Goal: Task Accomplishment & Management: Complete application form

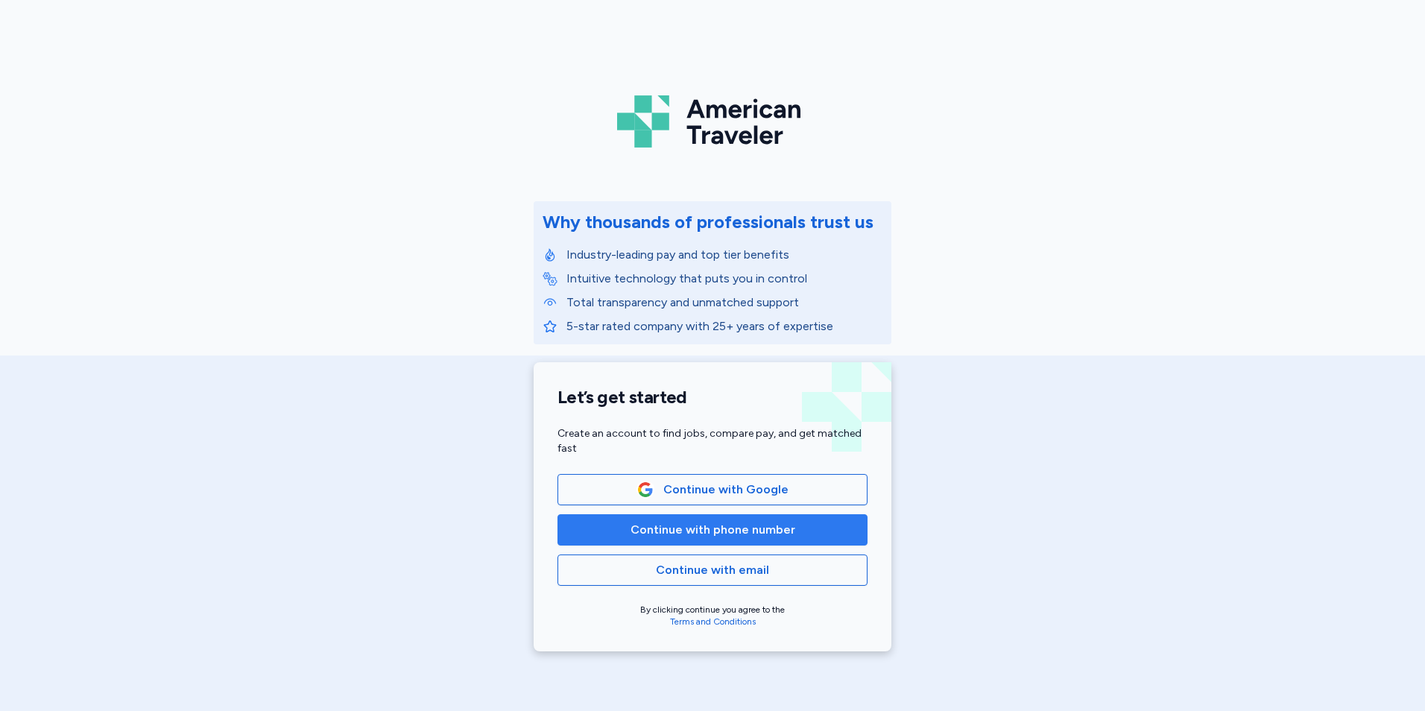
click at [684, 526] on span "Continue with phone number" at bounding box center [713, 530] width 165 height 18
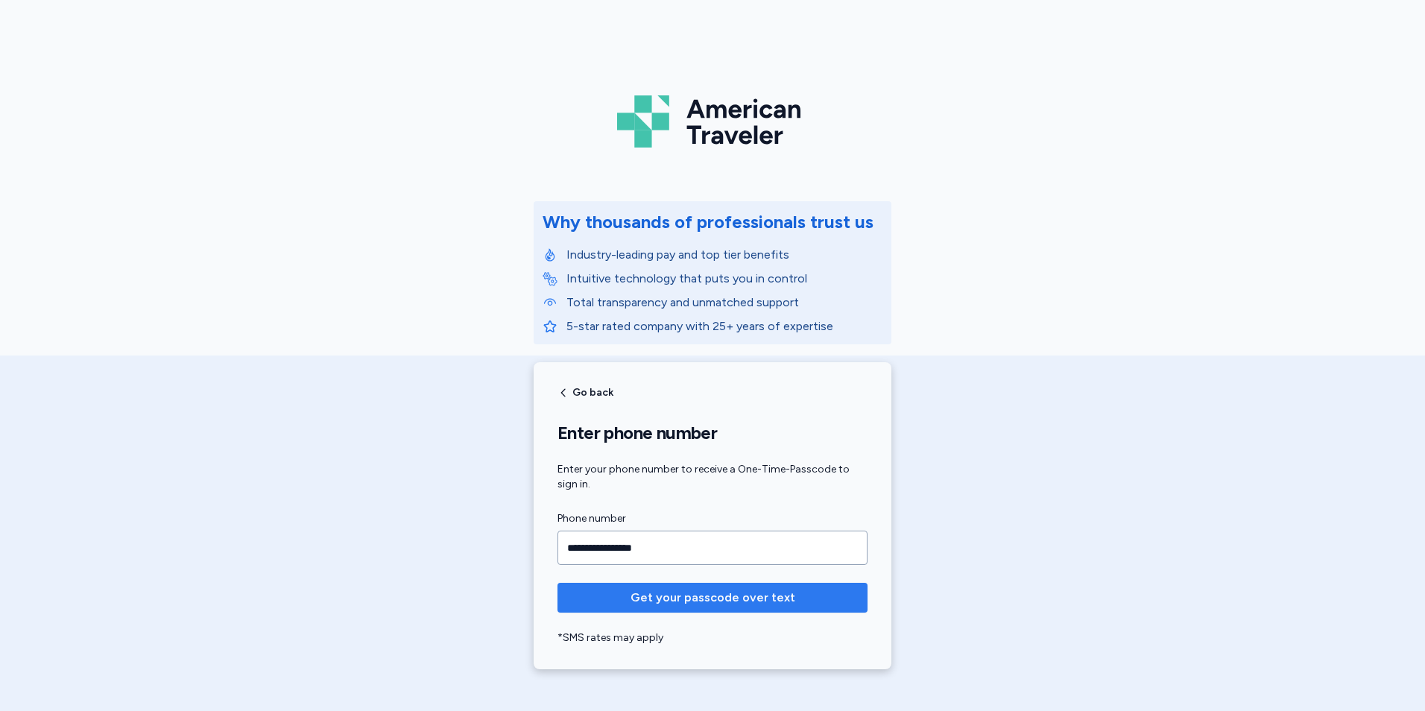
type input "**********"
click at [716, 586] on button "Get your passcode over text" at bounding box center [713, 598] width 310 height 30
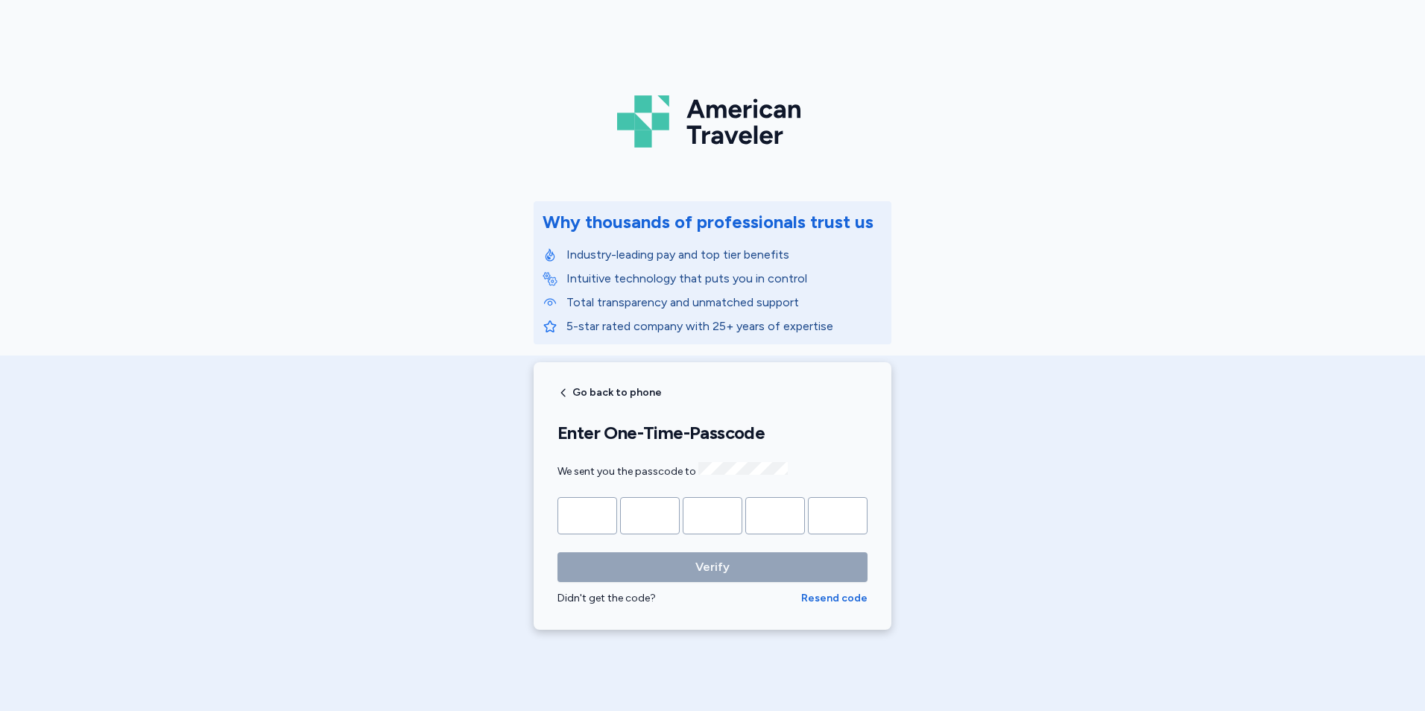
type input "*"
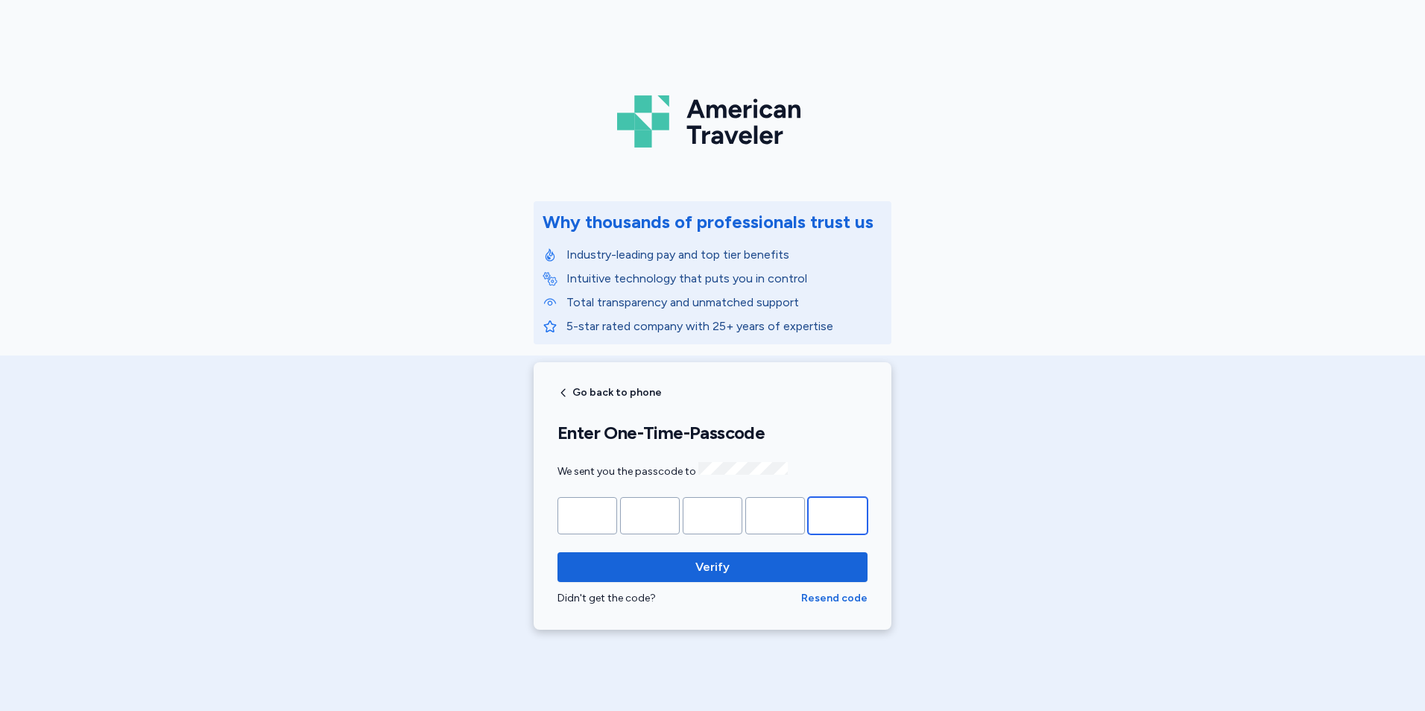
type input "*"
click at [558, 552] on button "Verify" at bounding box center [713, 567] width 310 height 30
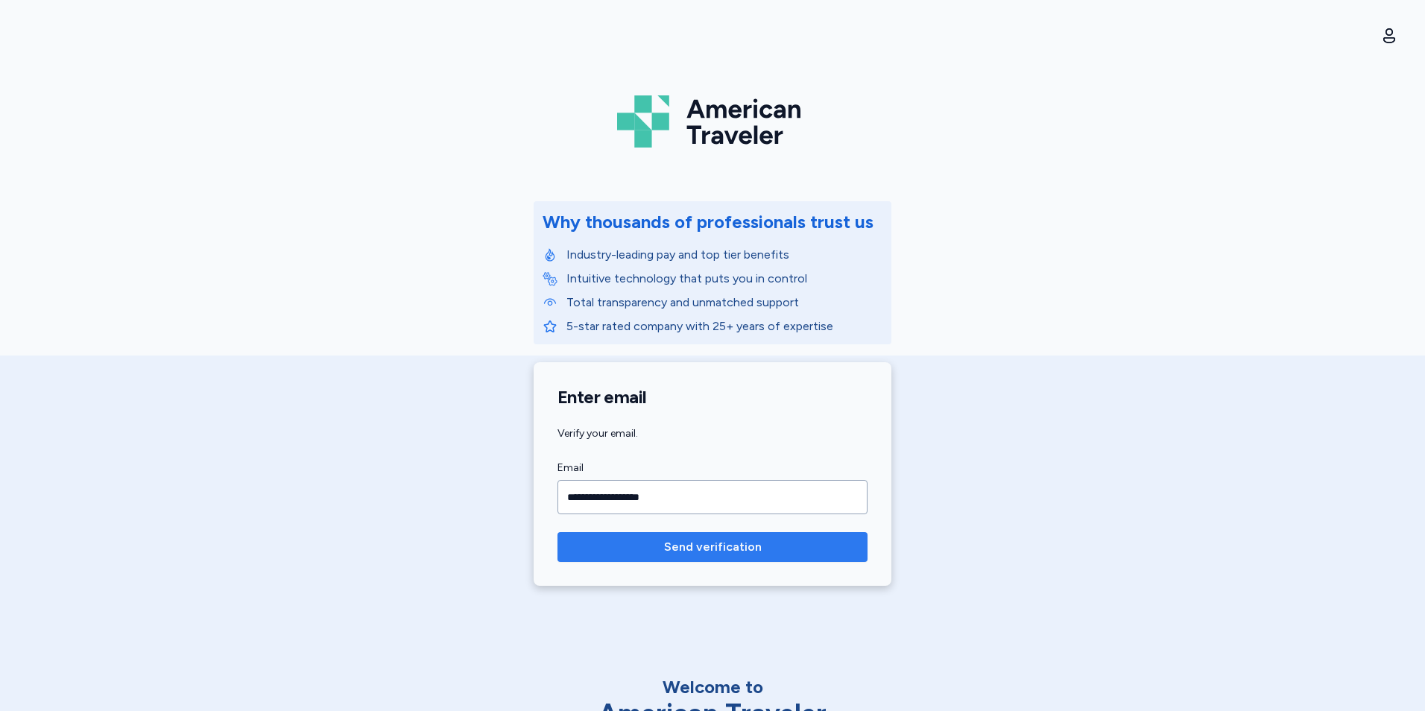
type input "**********"
click at [676, 558] on button "Send verification" at bounding box center [713, 547] width 310 height 30
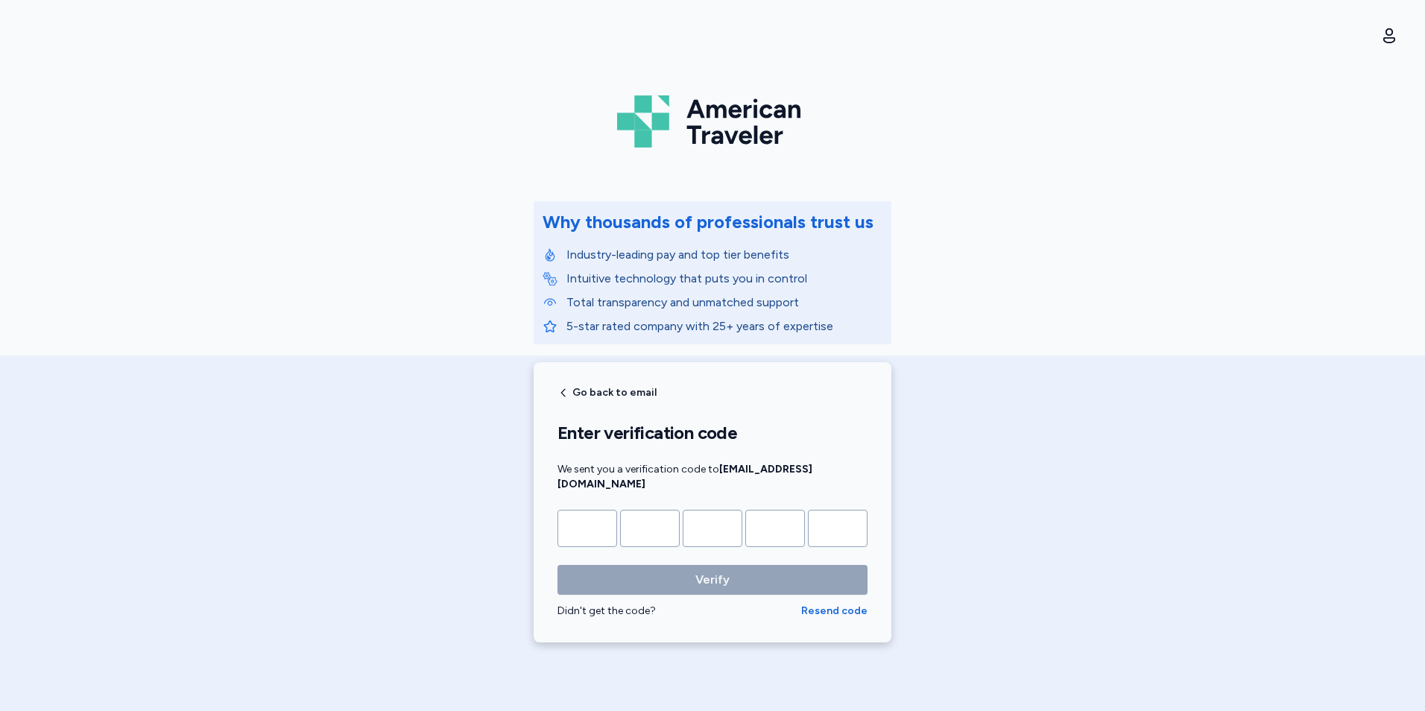
click at [599, 511] on input "Please enter OTP character 1" at bounding box center [588, 528] width 60 height 37
click at [595, 519] on input "Please enter OTP character 1" at bounding box center [588, 528] width 60 height 37
type input "*"
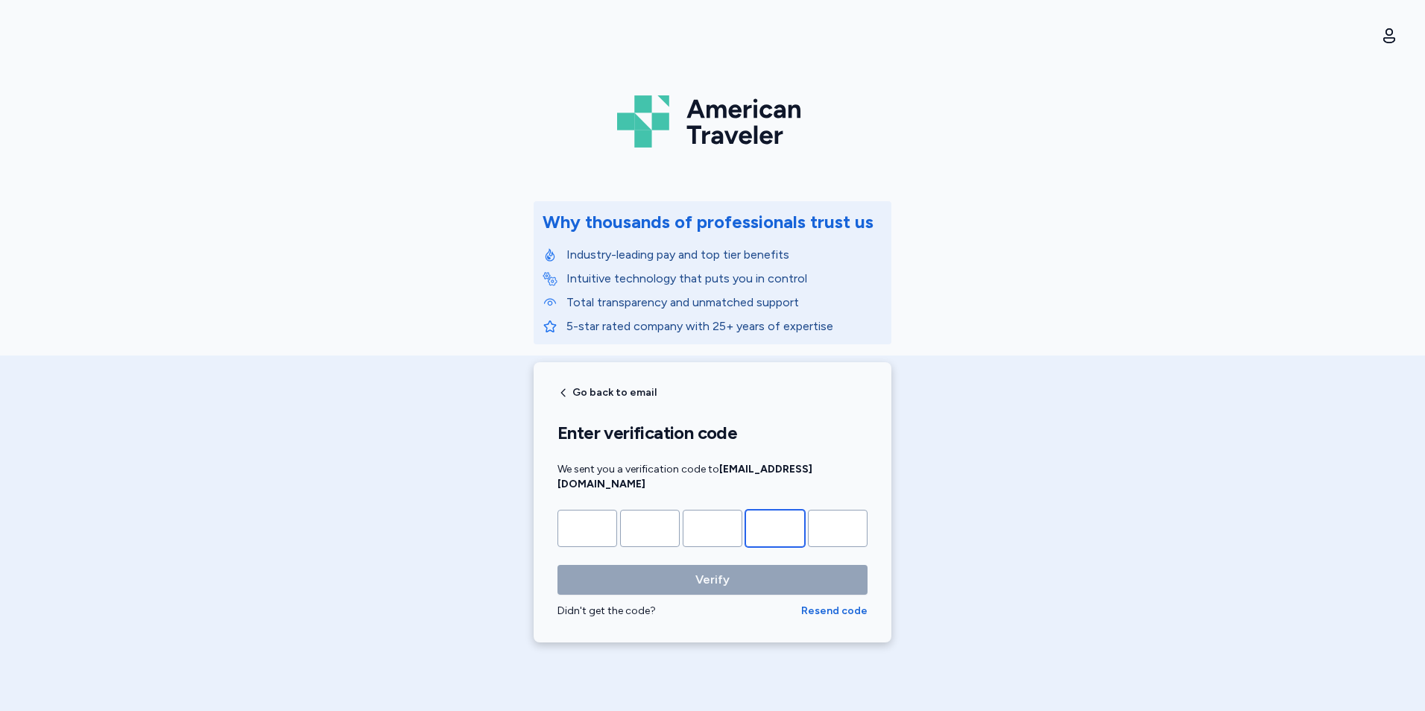
type input "*"
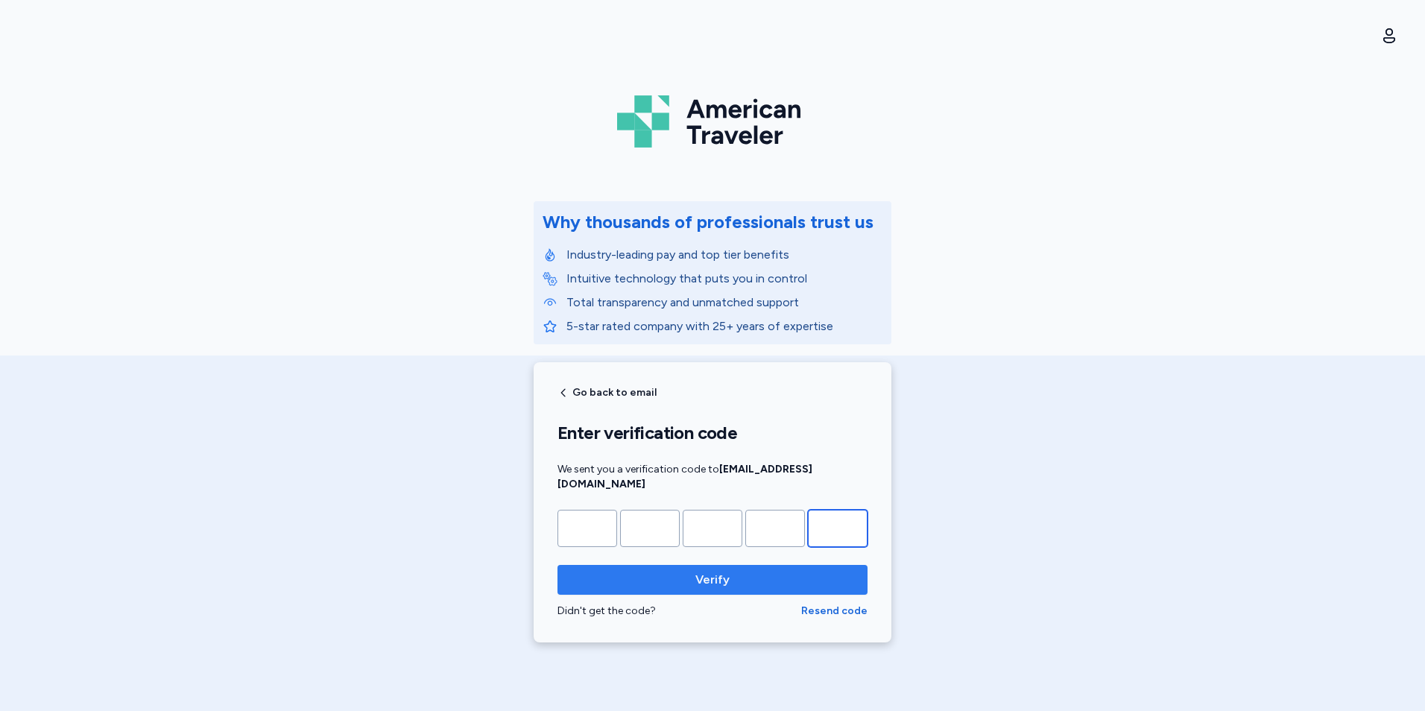
type input "*"
click at [655, 571] on span "Verify" at bounding box center [713, 580] width 286 height 18
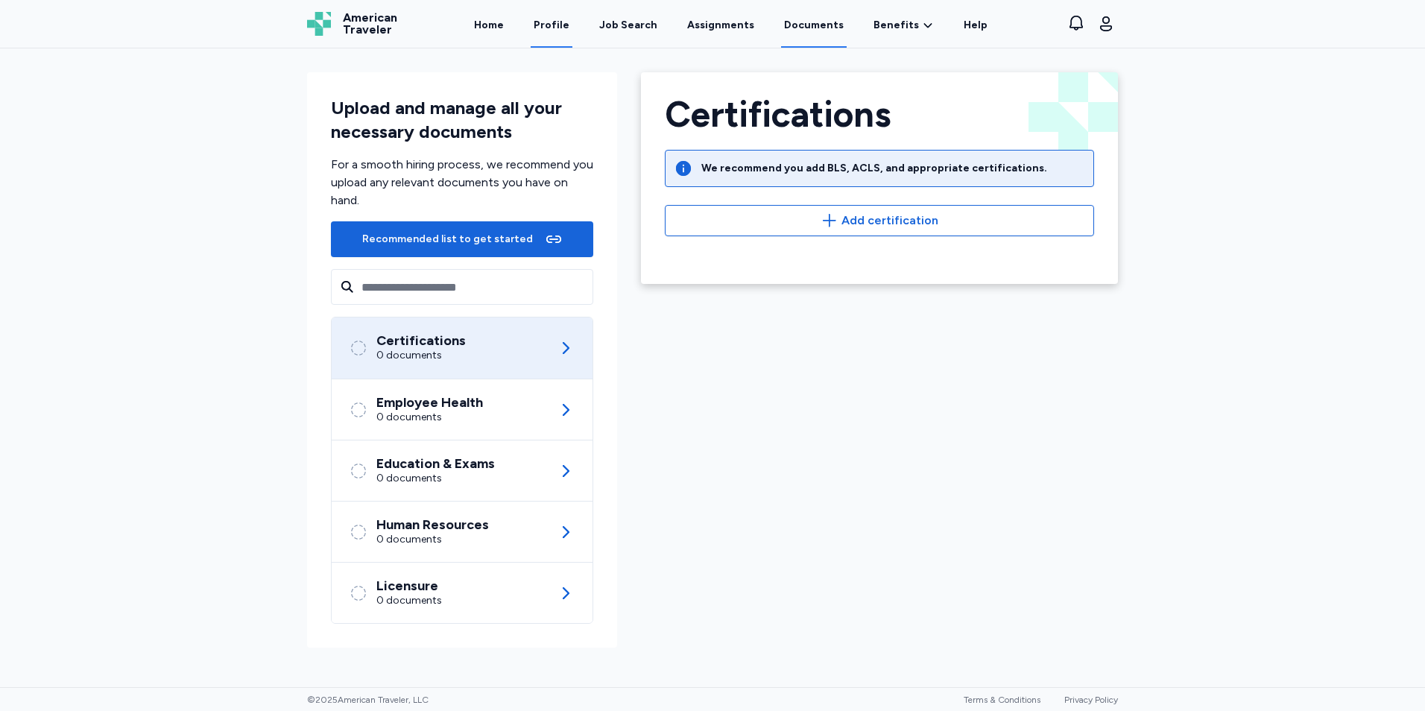
click at [554, 14] on link "Profile" at bounding box center [552, 24] width 42 height 46
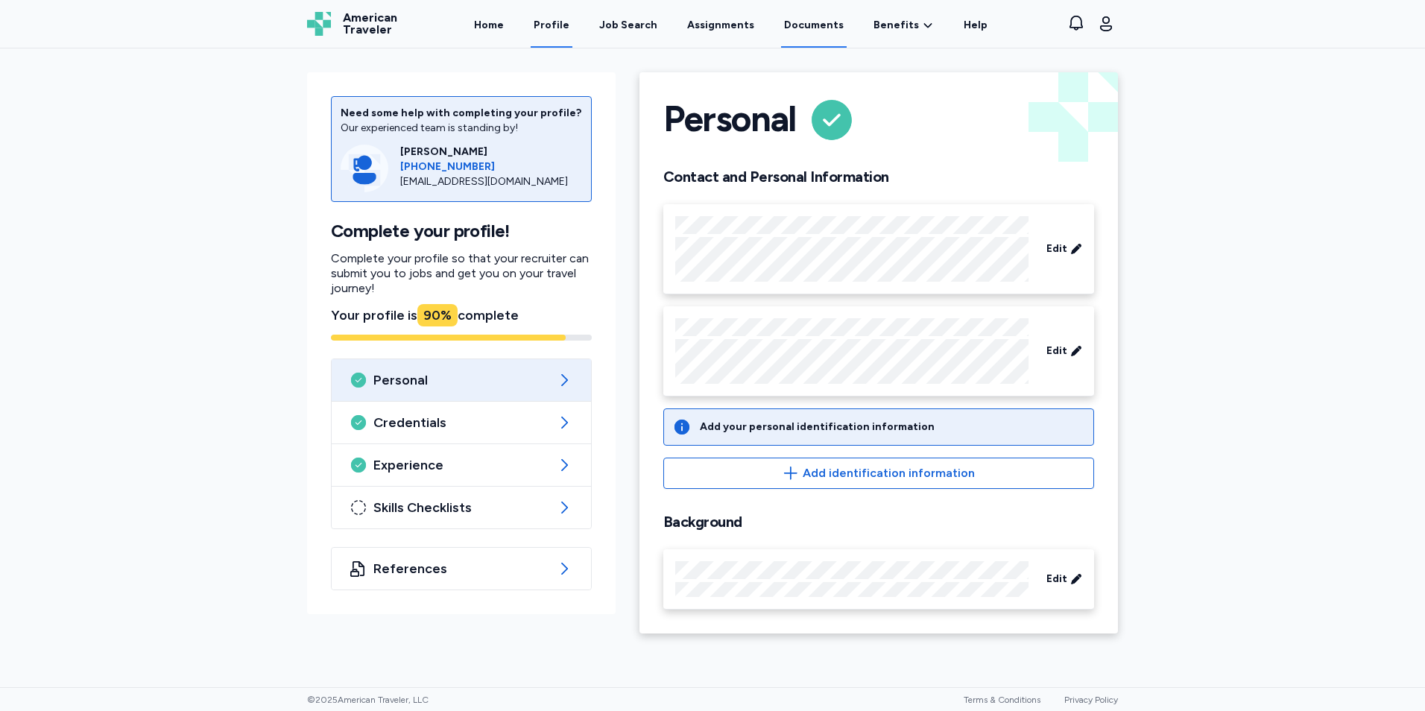
click at [795, 21] on link "Documents" at bounding box center [814, 24] width 66 height 46
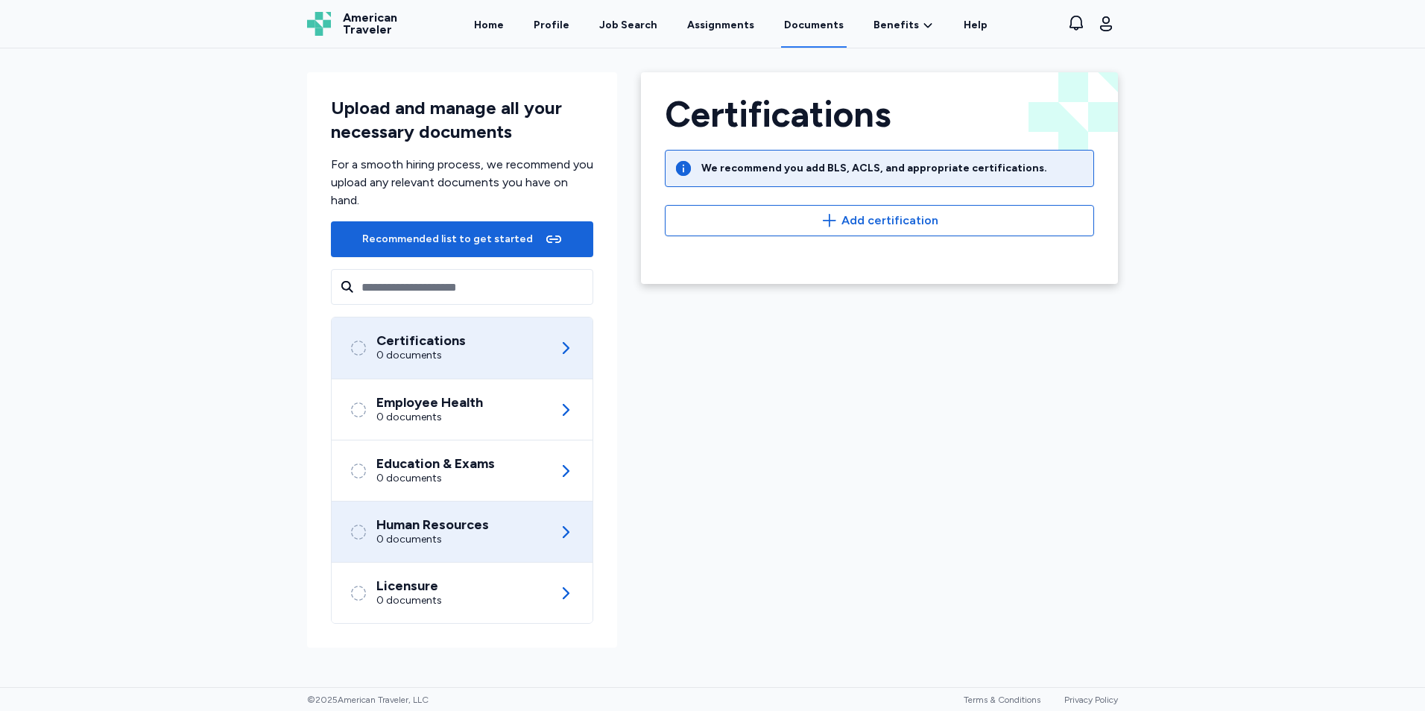
click at [403, 543] on div "0 documents" at bounding box center [432, 539] width 113 height 15
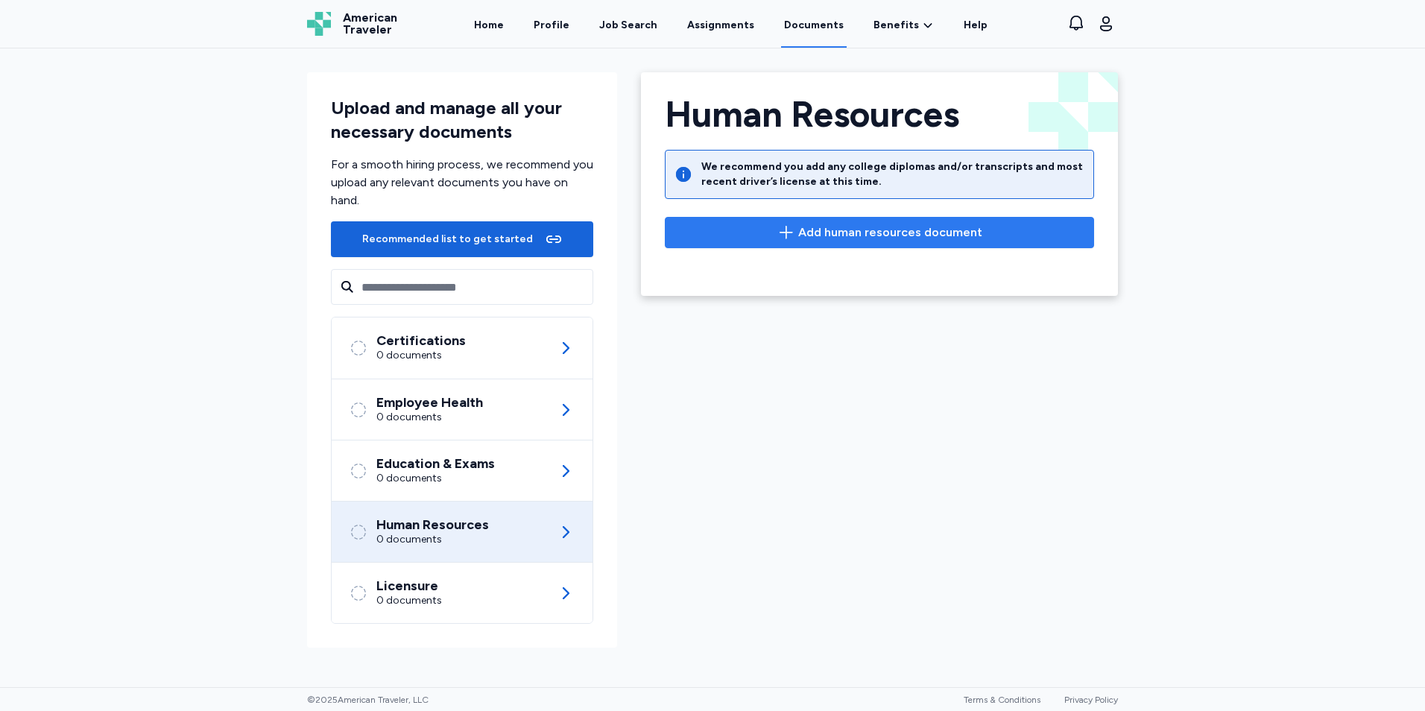
click at [836, 226] on span "Add human resources document" at bounding box center [890, 233] width 184 height 18
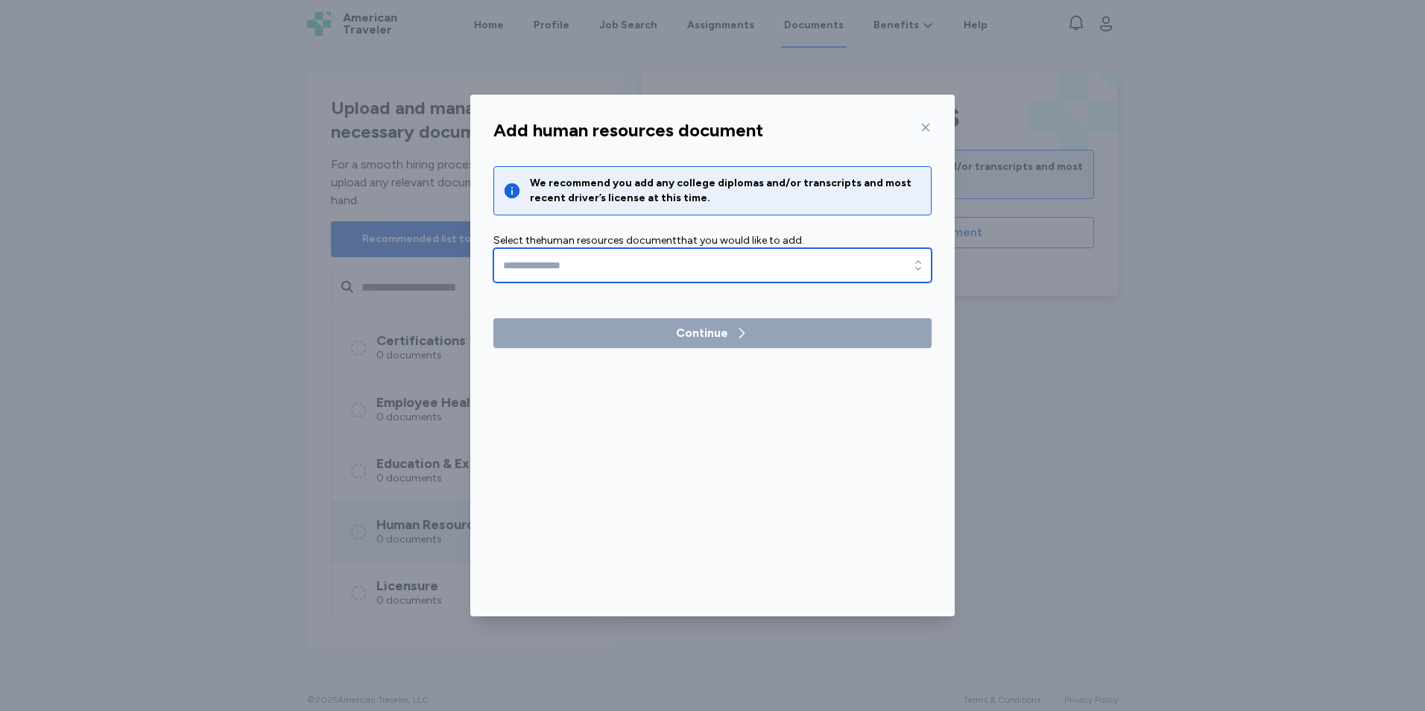
click at [584, 265] on input "text" at bounding box center [713, 265] width 438 height 34
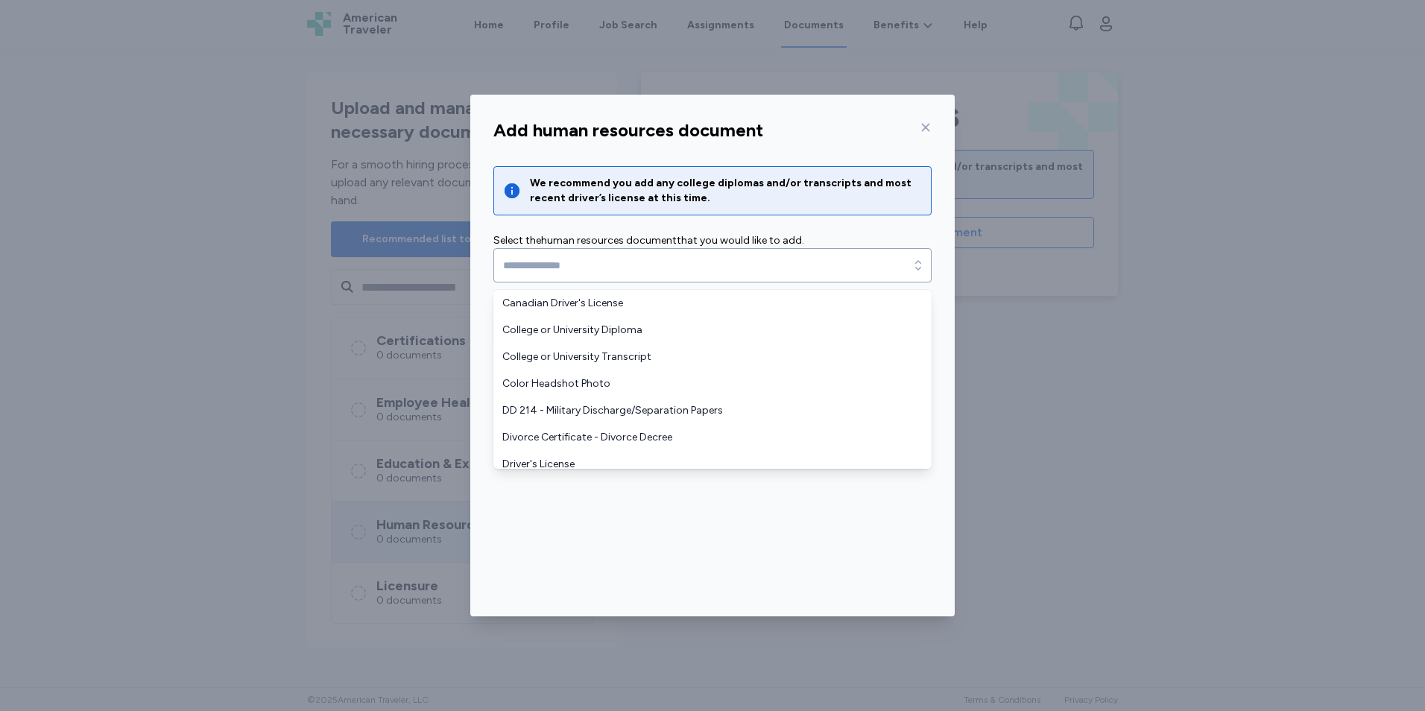
click at [778, 136] on div "Add human resources document We recommend you add any college diplomas and/or t…" at bounding box center [712, 365] width 485 height 504
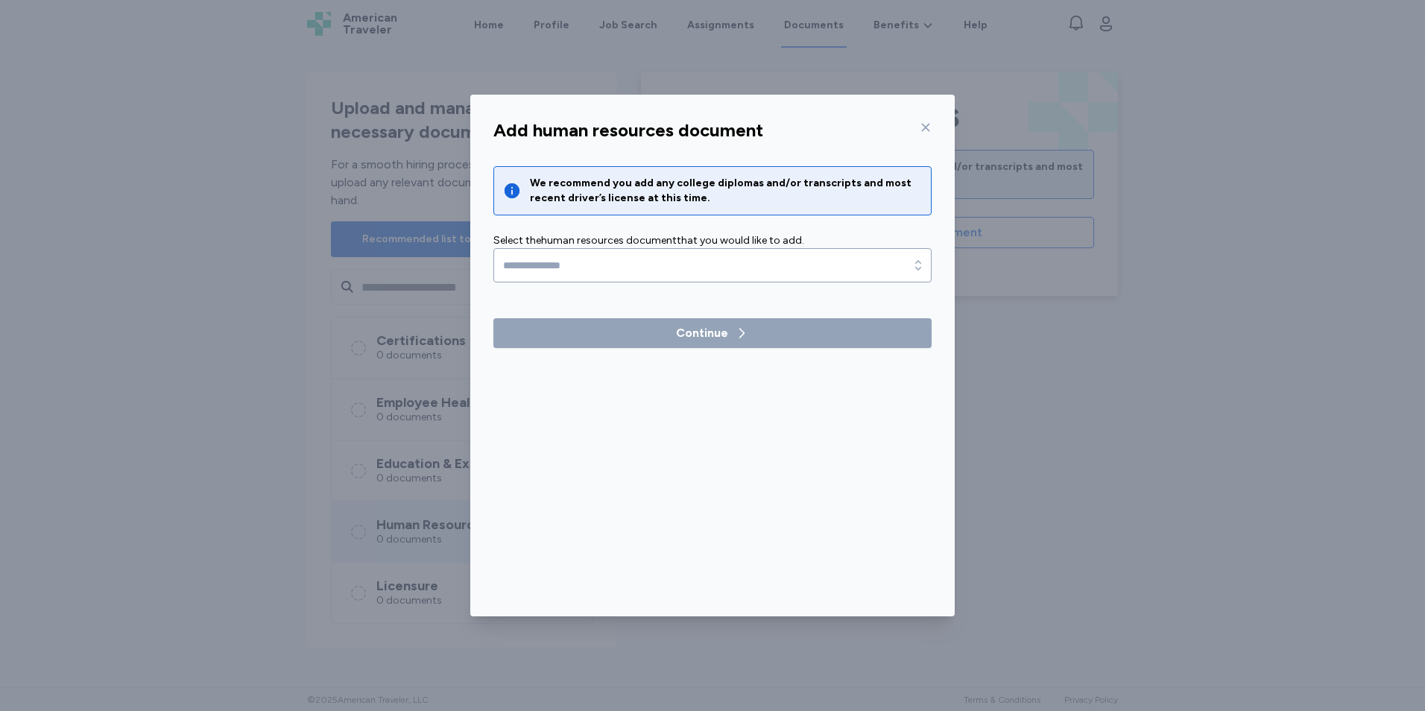
click at [921, 129] on icon at bounding box center [926, 128] width 12 height 12
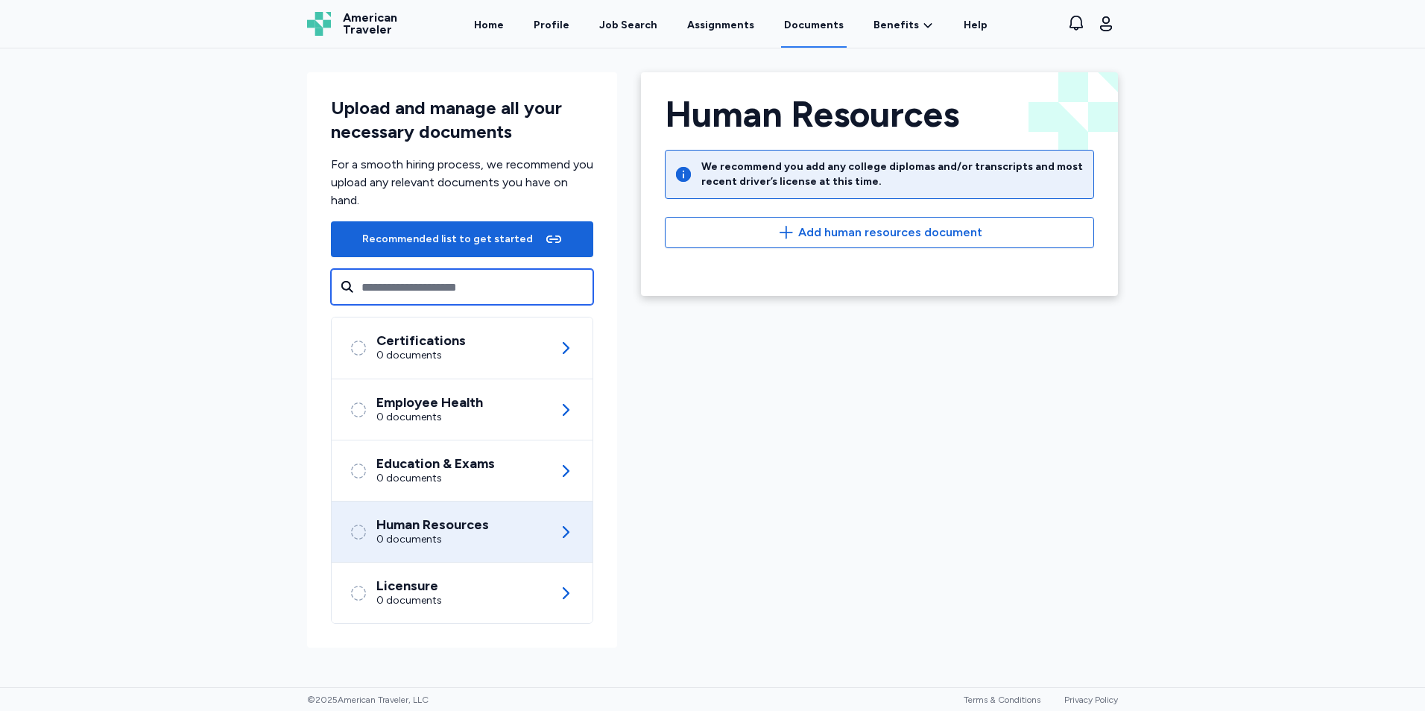
click at [460, 283] on input "text" at bounding box center [462, 287] width 262 height 36
click at [481, 287] on input "text" at bounding box center [462, 287] width 262 height 36
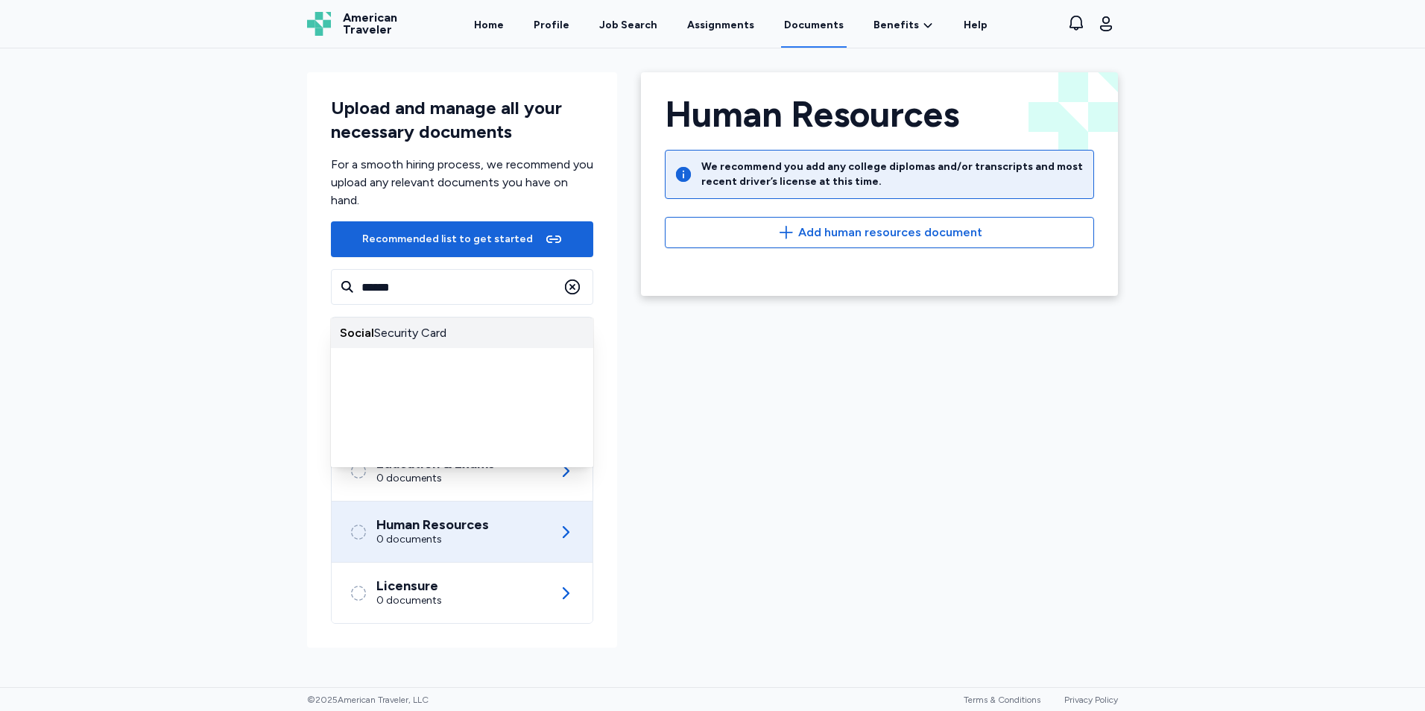
click at [382, 335] on div "Social Security Card" at bounding box center [462, 333] width 262 height 30
type input "**********"
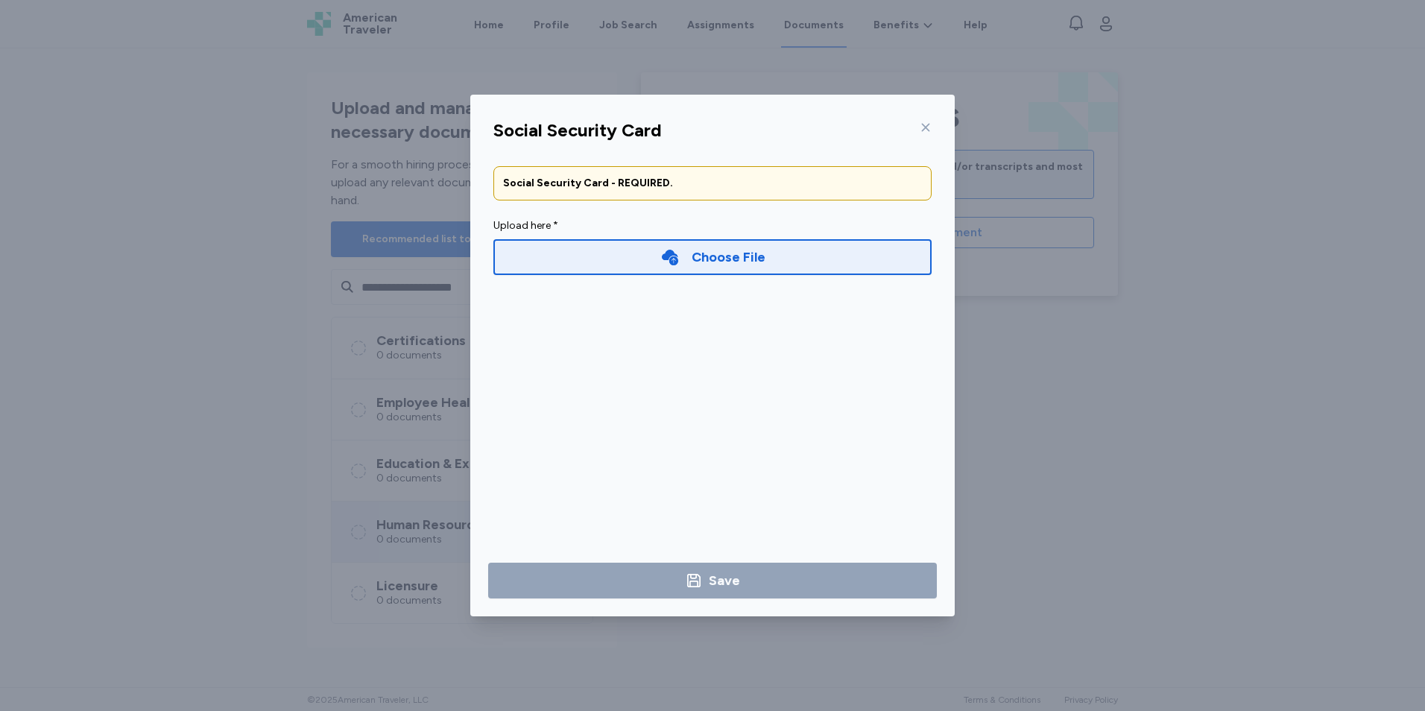
click at [936, 103] on div "Social Security Card Social Security Card - REQUIRED. Upload here * Choose File…" at bounding box center [712, 356] width 485 height 522
click at [921, 131] on icon at bounding box center [926, 128] width 12 height 12
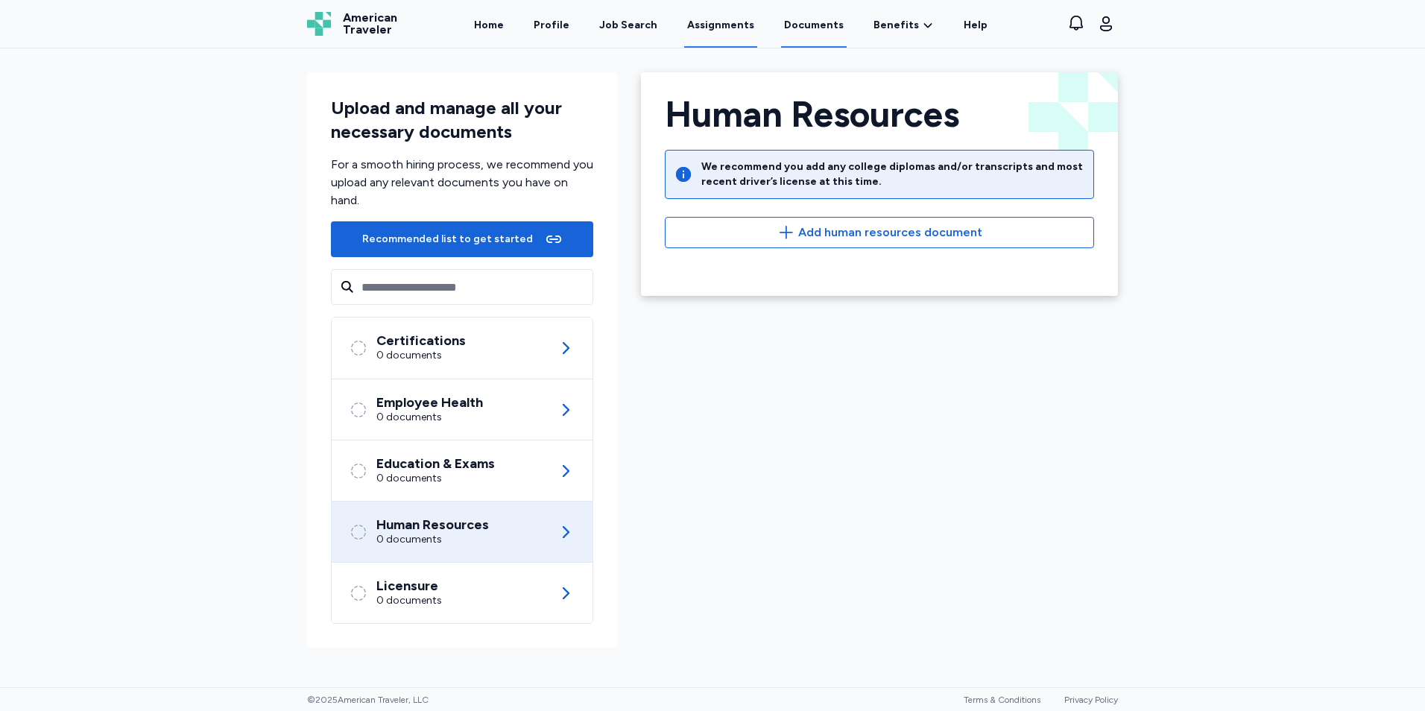
click at [738, 28] on link "Assignments" at bounding box center [720, 24] width 73 height 46
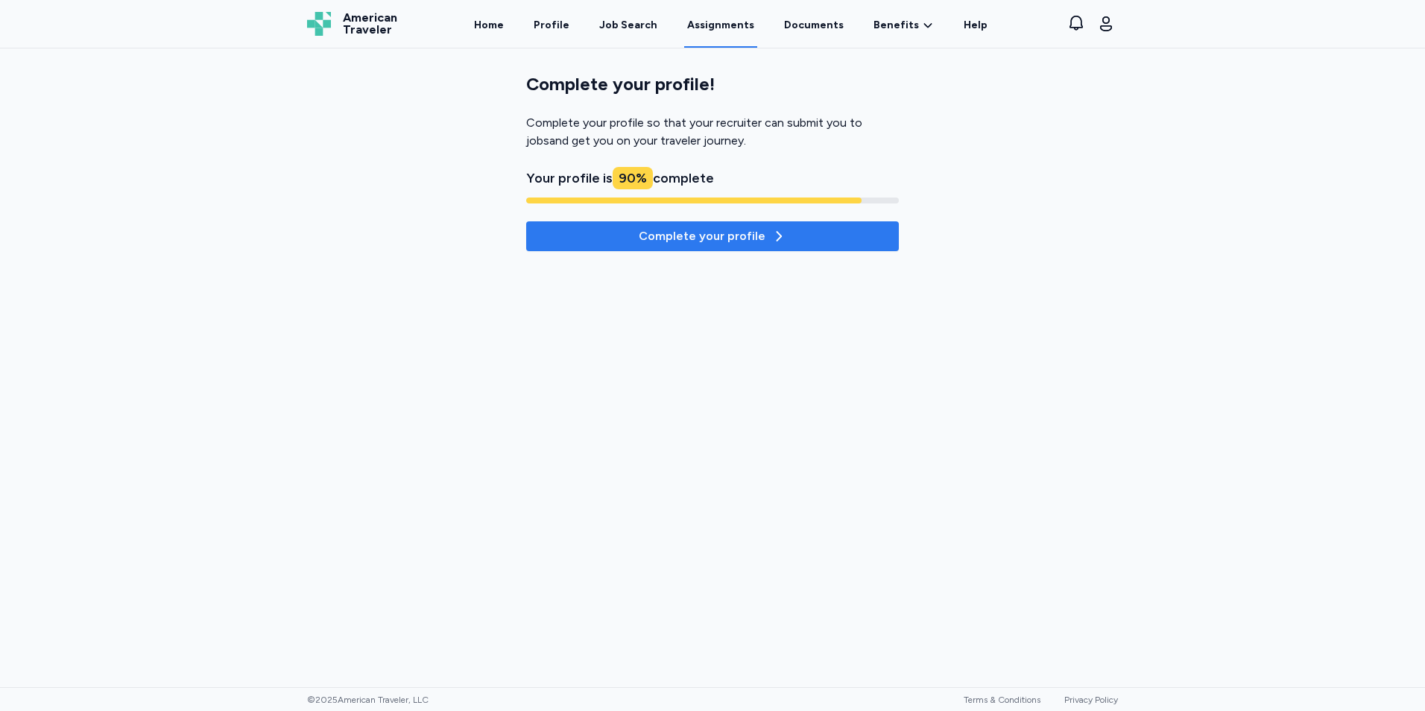
click at [680, 236] on div "Complete your profile" at bounding box center [713, 236] width 148 height 18
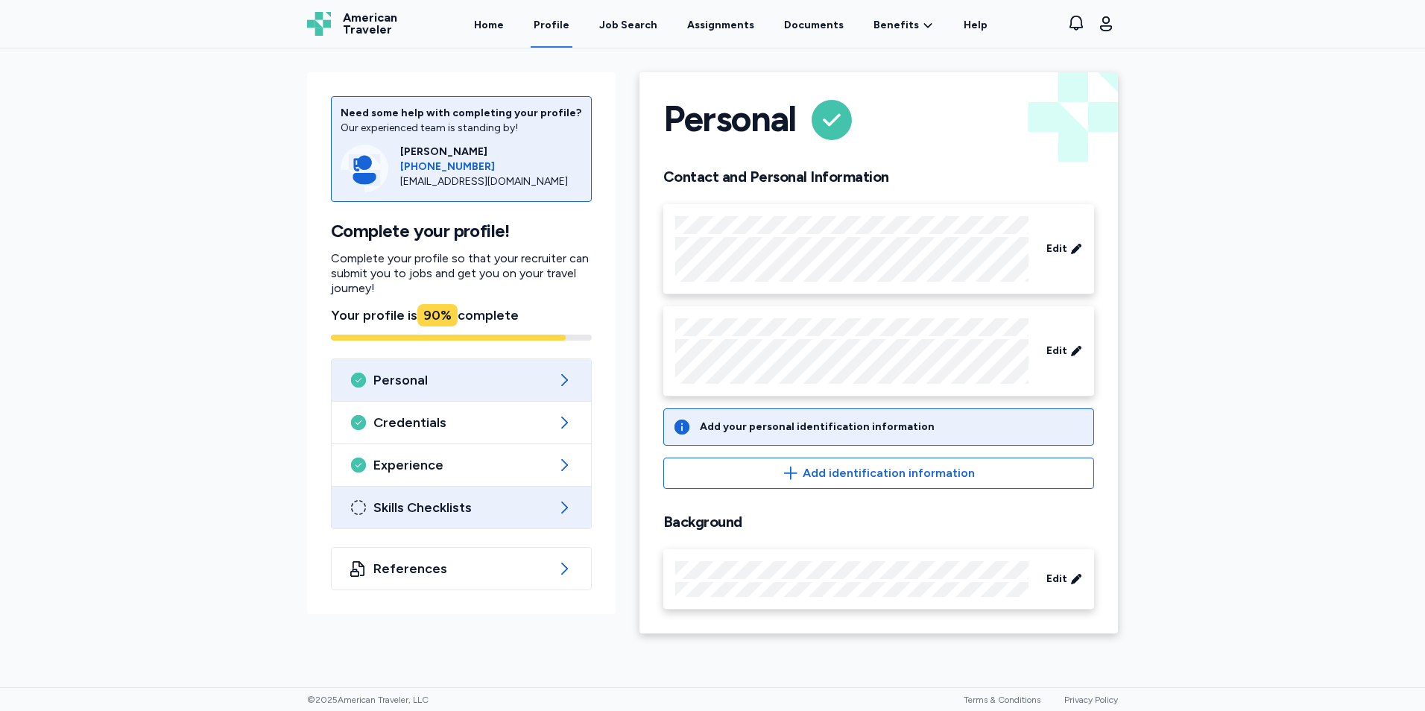
click at [401, 505] on span "Skills Checklists" at bounding box center [461, 508] width 176 height 18
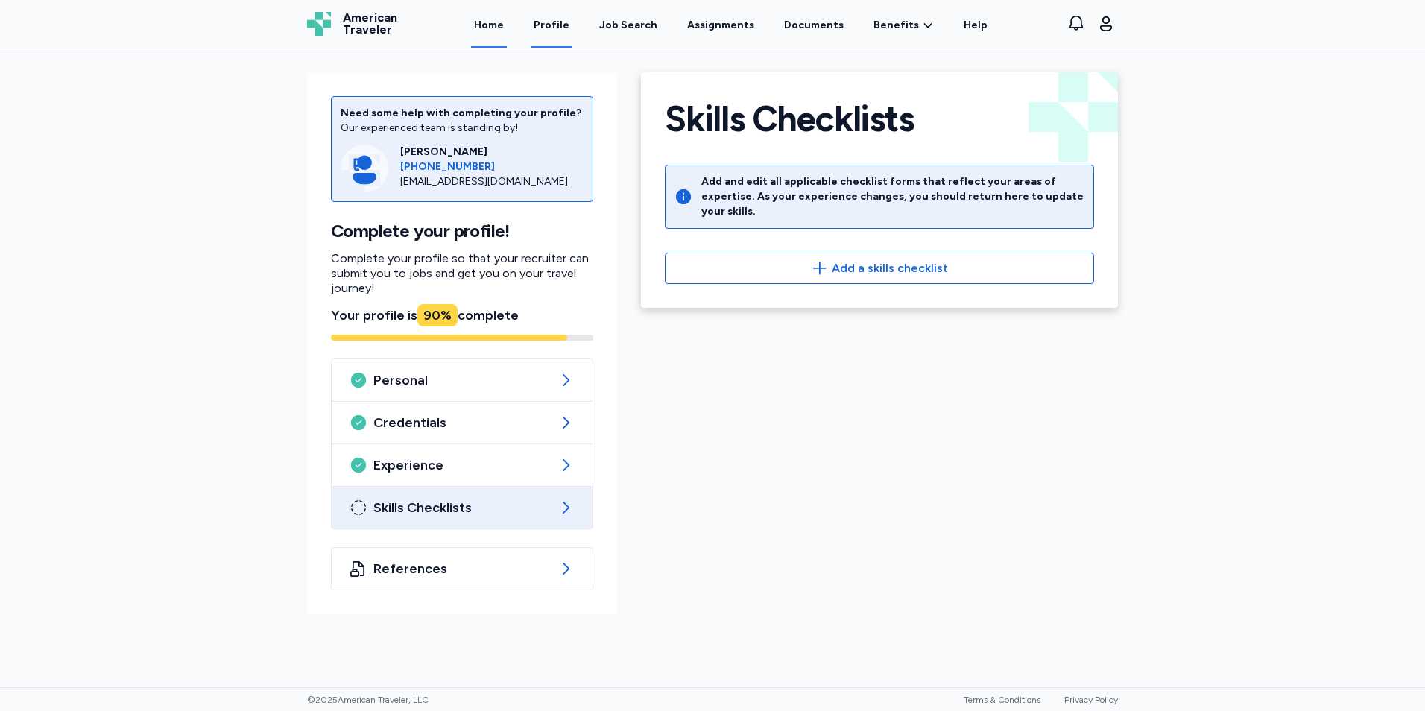
click at [507, 19] on link "Home" at bounding box center [489, 24] width 36 height 46
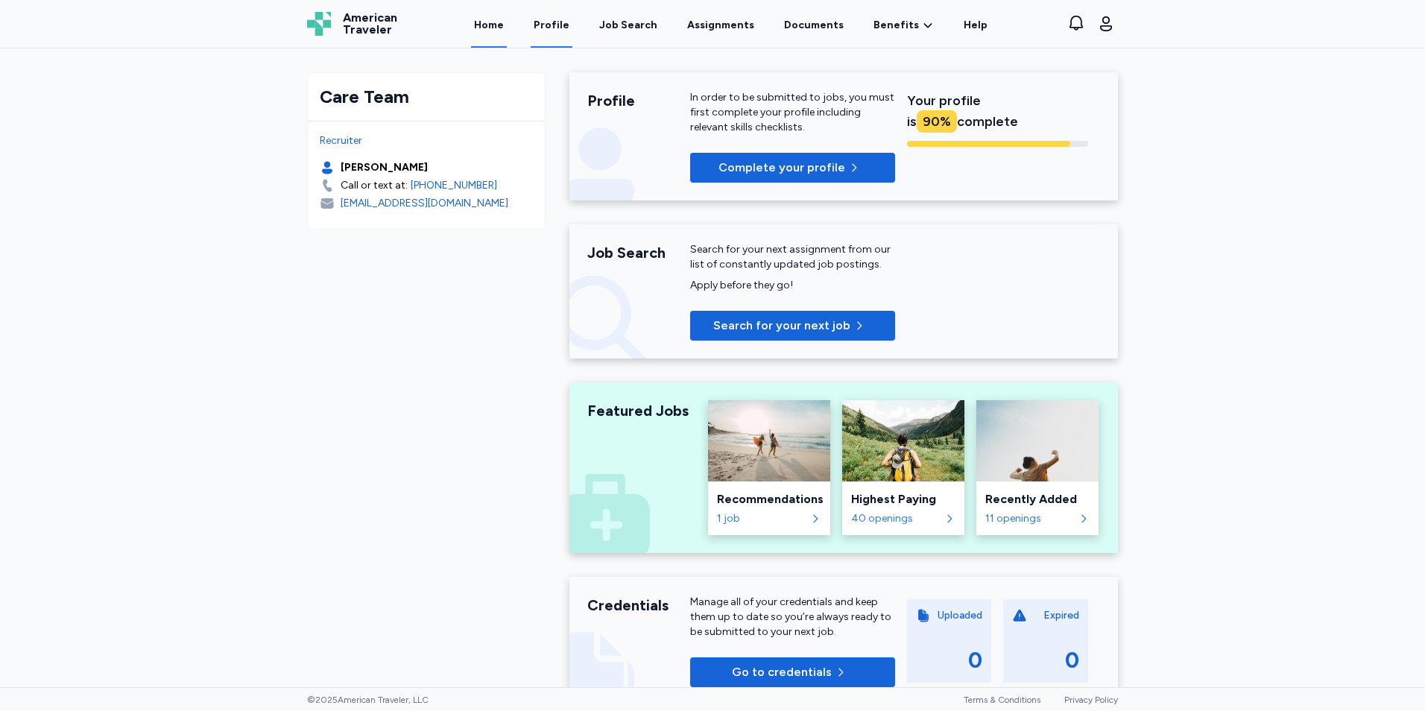
click at [573, 17] on link "Profile" at bounding box center [552, 24] width 42 height 46
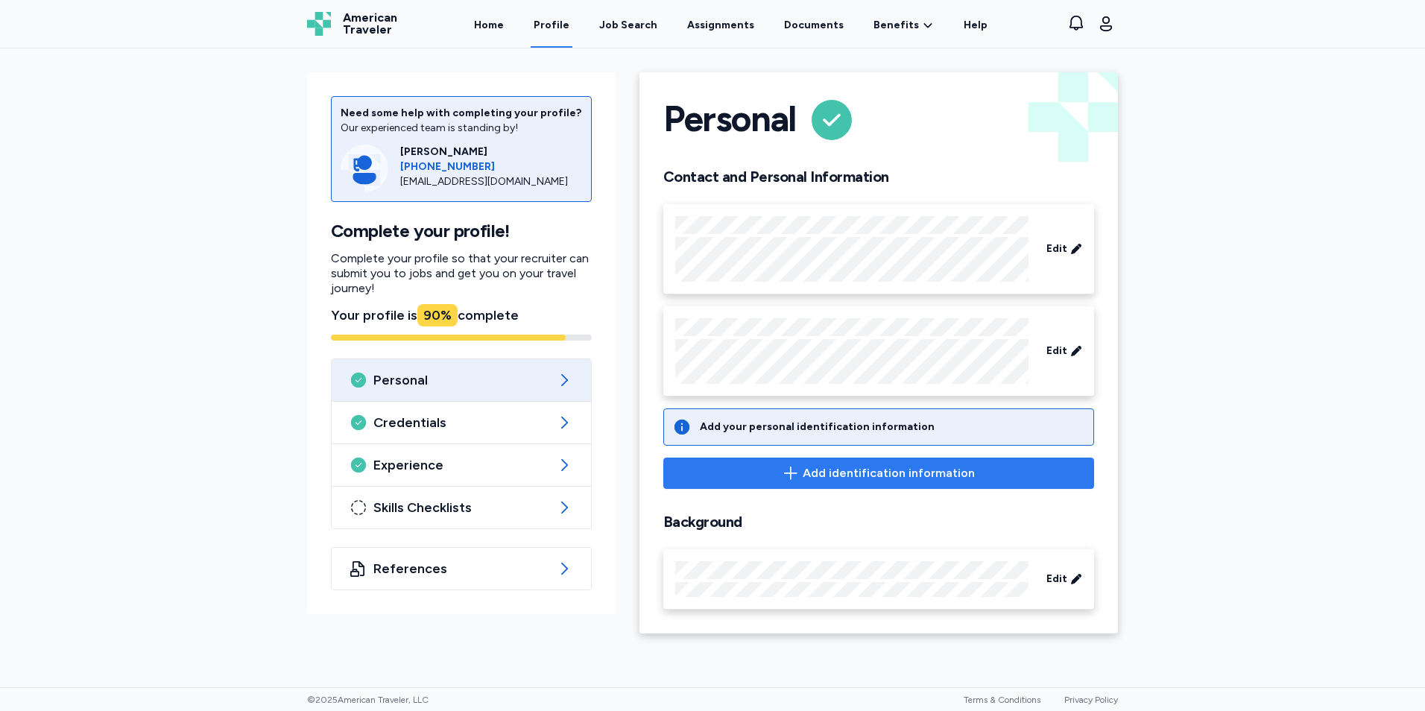
click at [850, 476] on span "Add identification information" at bounding box center [889, 473] width 172 height 18
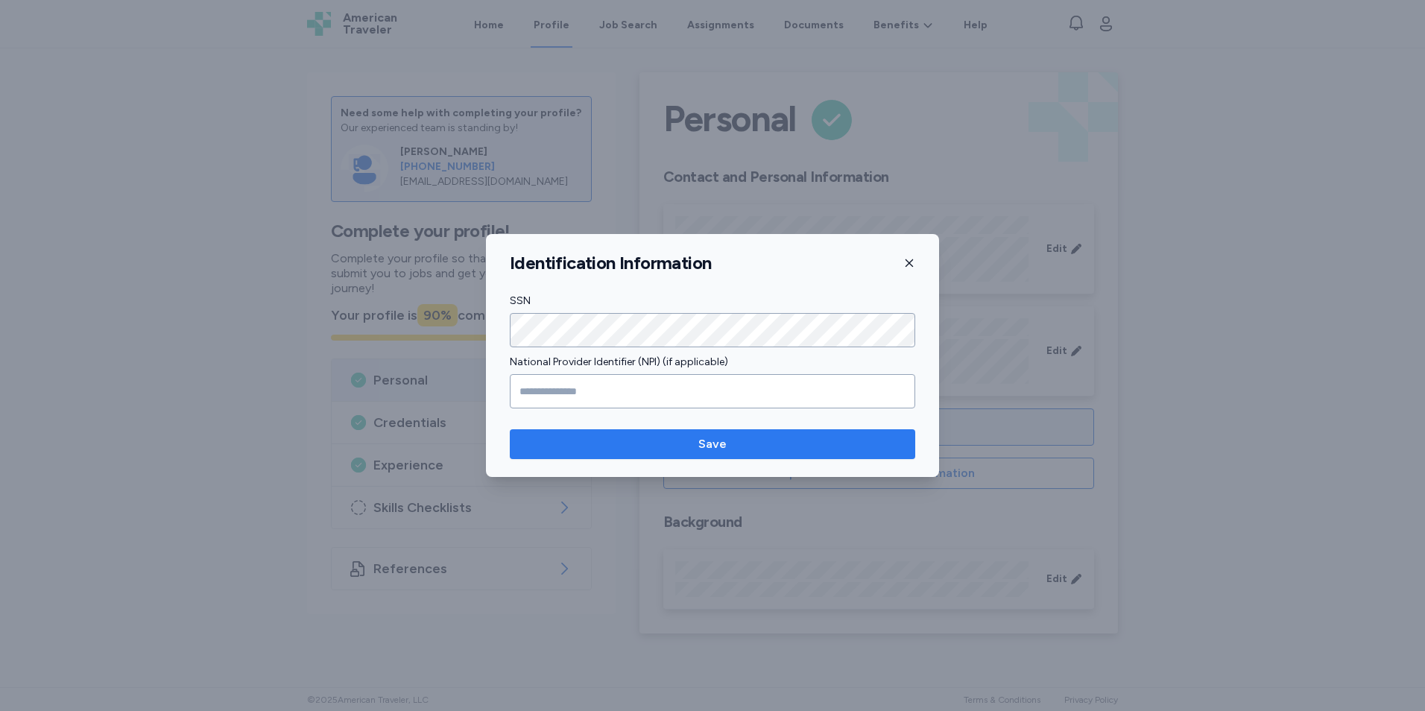
click at [609, 450] on span "Save" at bounding box center [713, 444] width 382 height 18
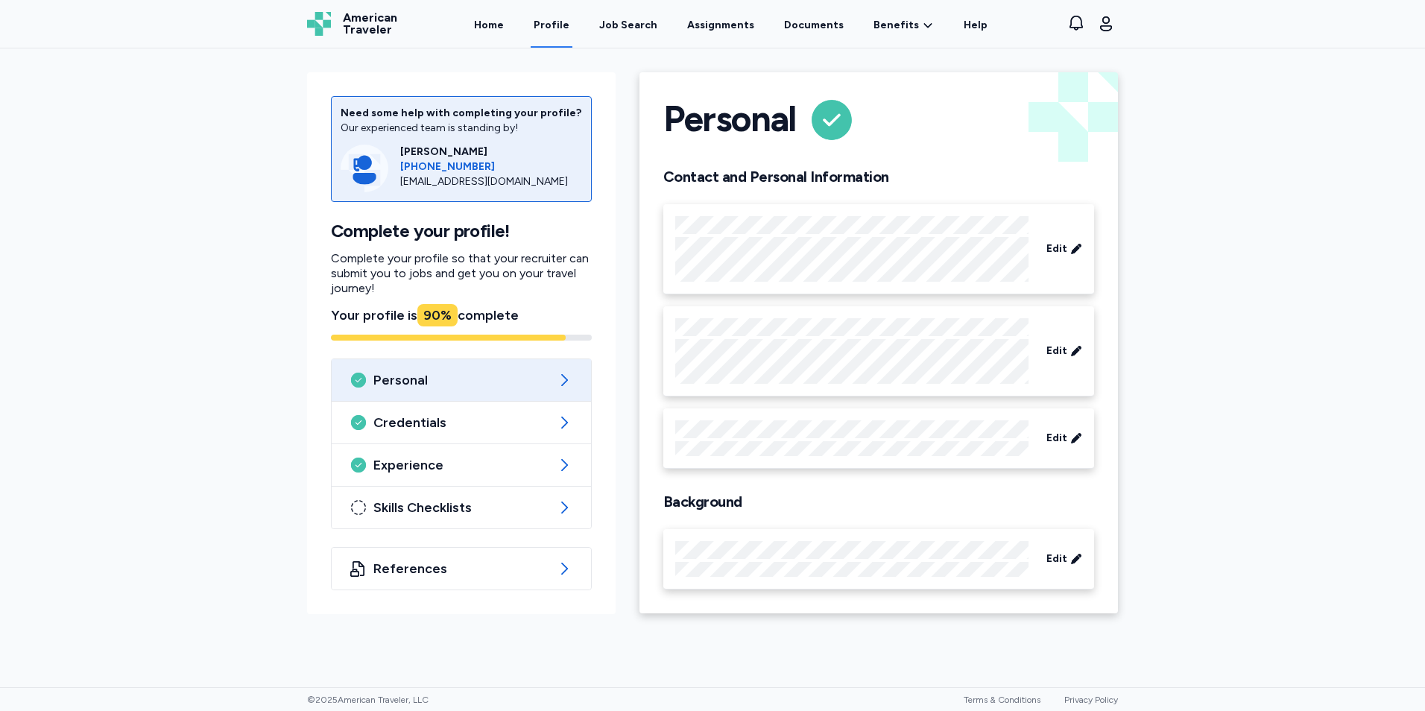
click at [1076, 579] on div "Edit" at bounding box center [878, 559] width 431 height 60
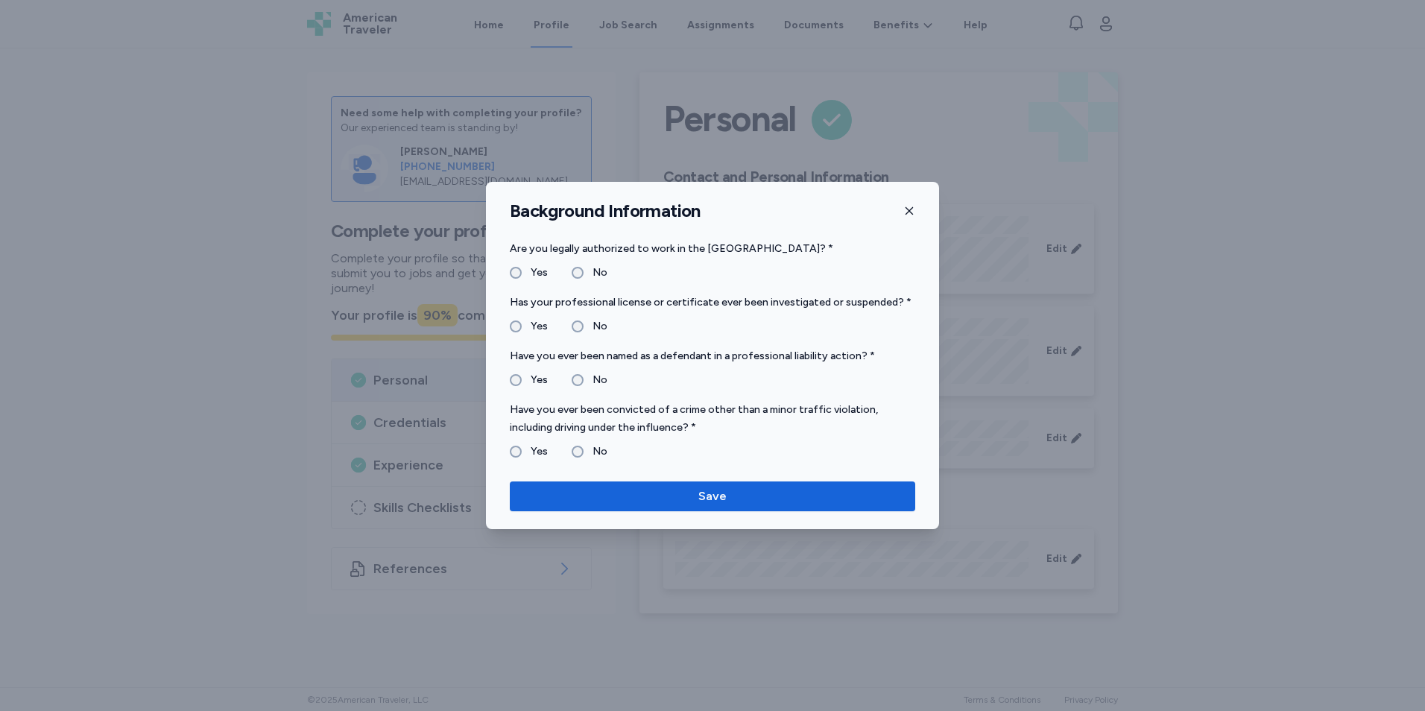
click at [913, 204] on button "button" at bounding box center [910, 211] width 12 height 22
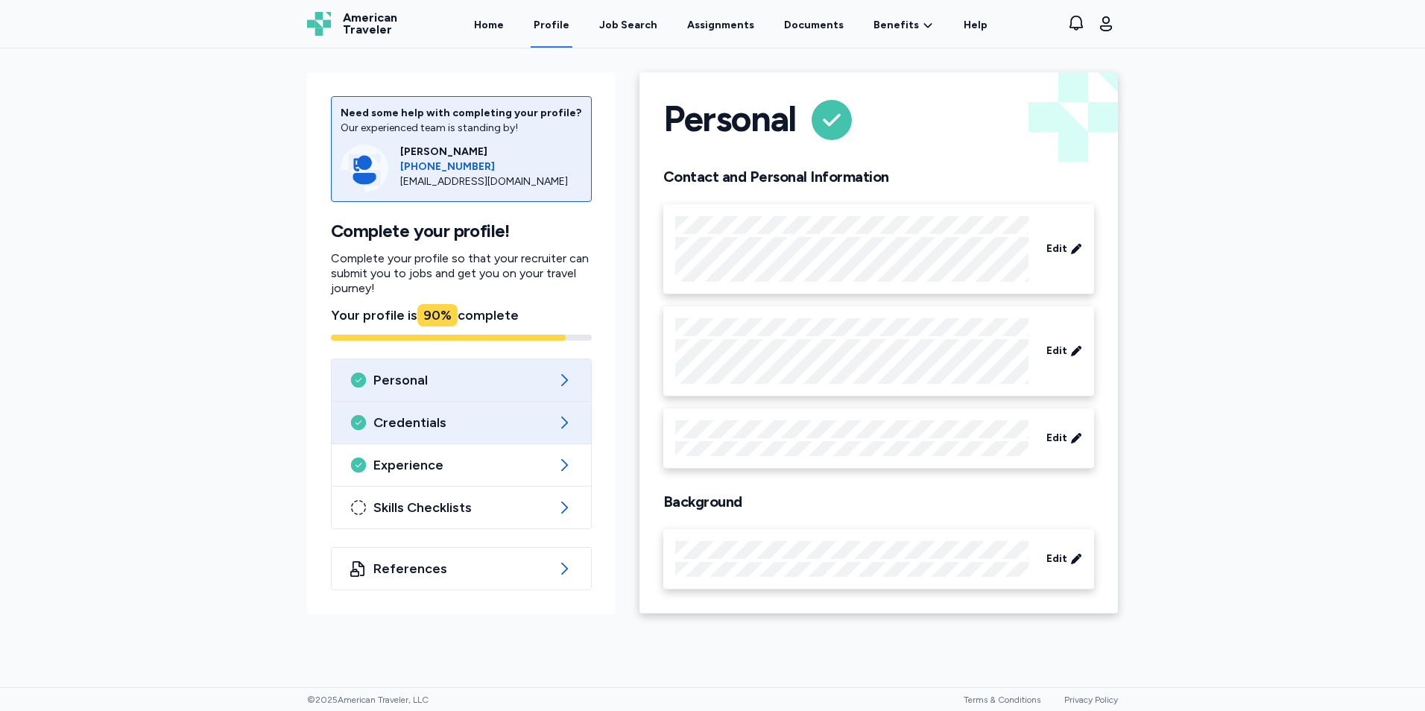
click at [464, 435] on div "Credentials" at bounding box center [461, 423] width 259 height 42
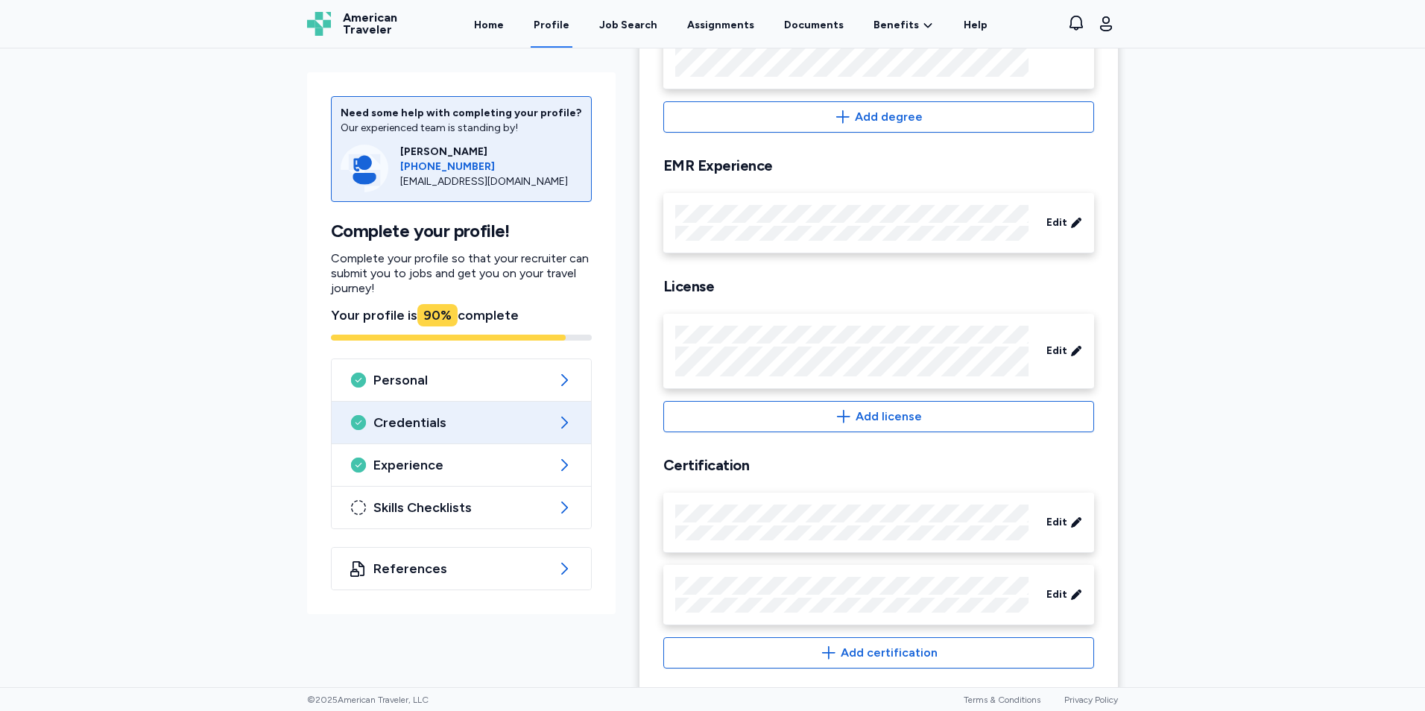
scroll to position [378, 0]
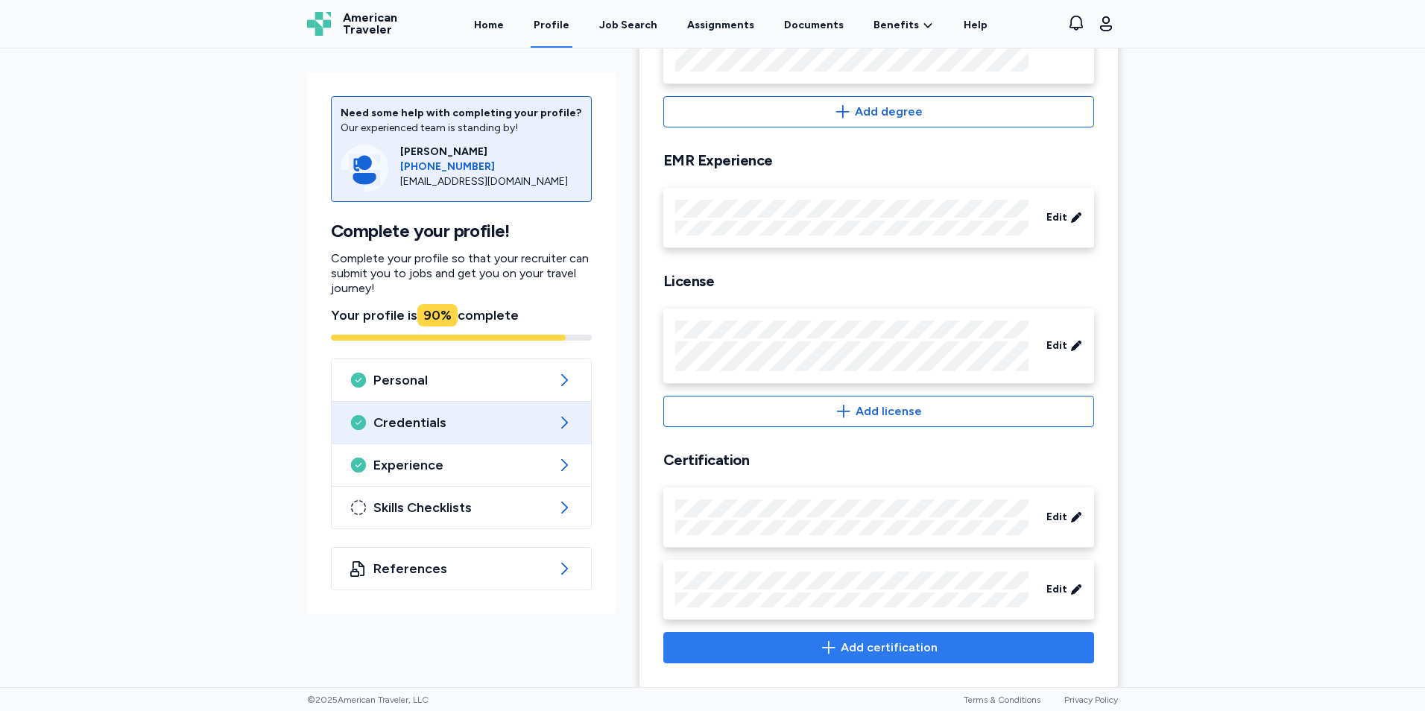
click at [833, 639] on icon "button" at bounding box center [829, 648] width 18 height 18
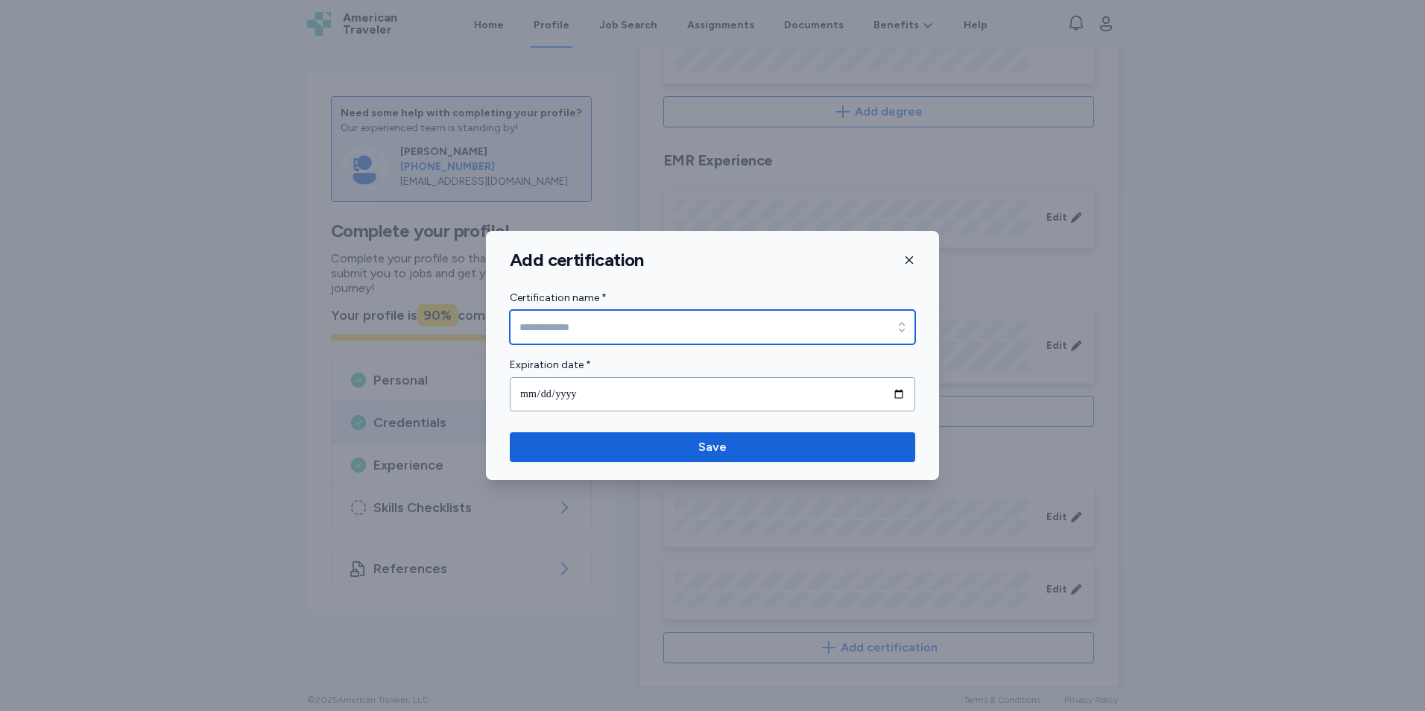
click at [722, 328] on input "Certification name *" at bounding box center [713, 327] width 406 height 34
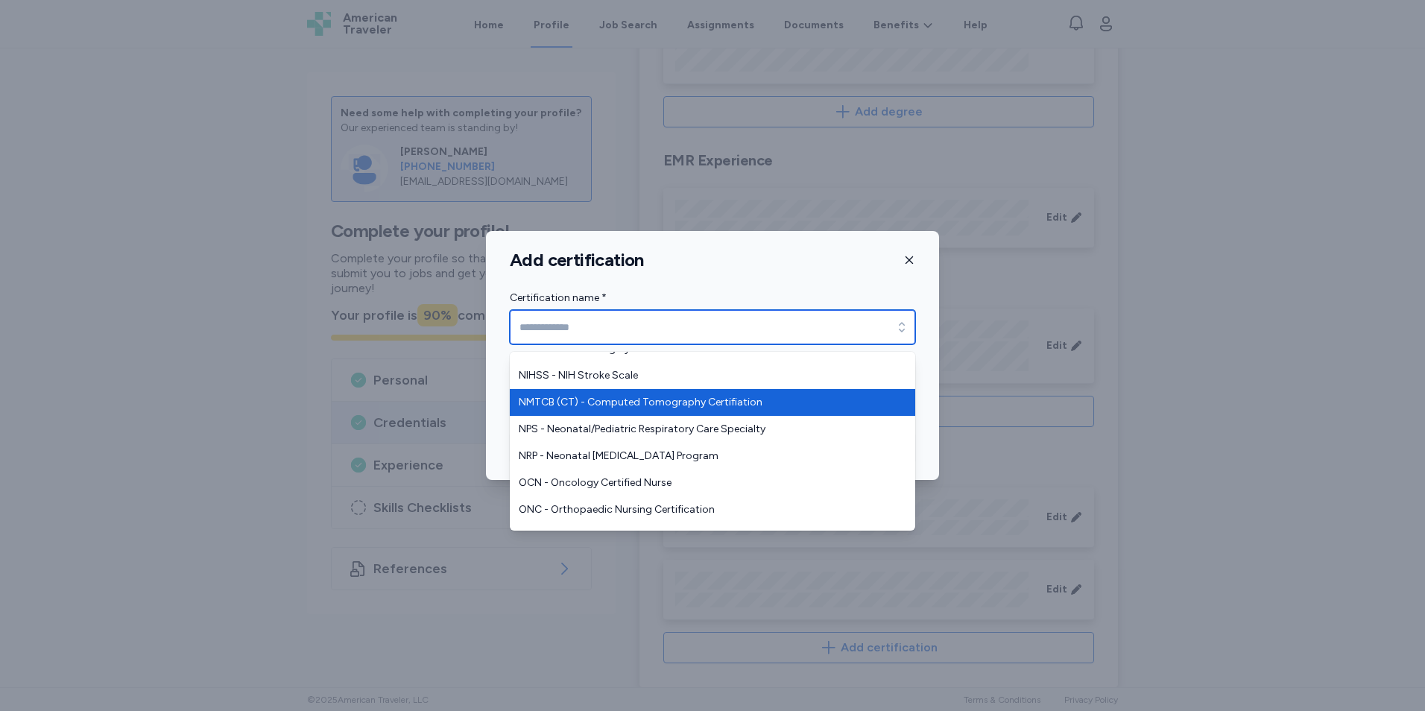
scroll to position [2505, 0]
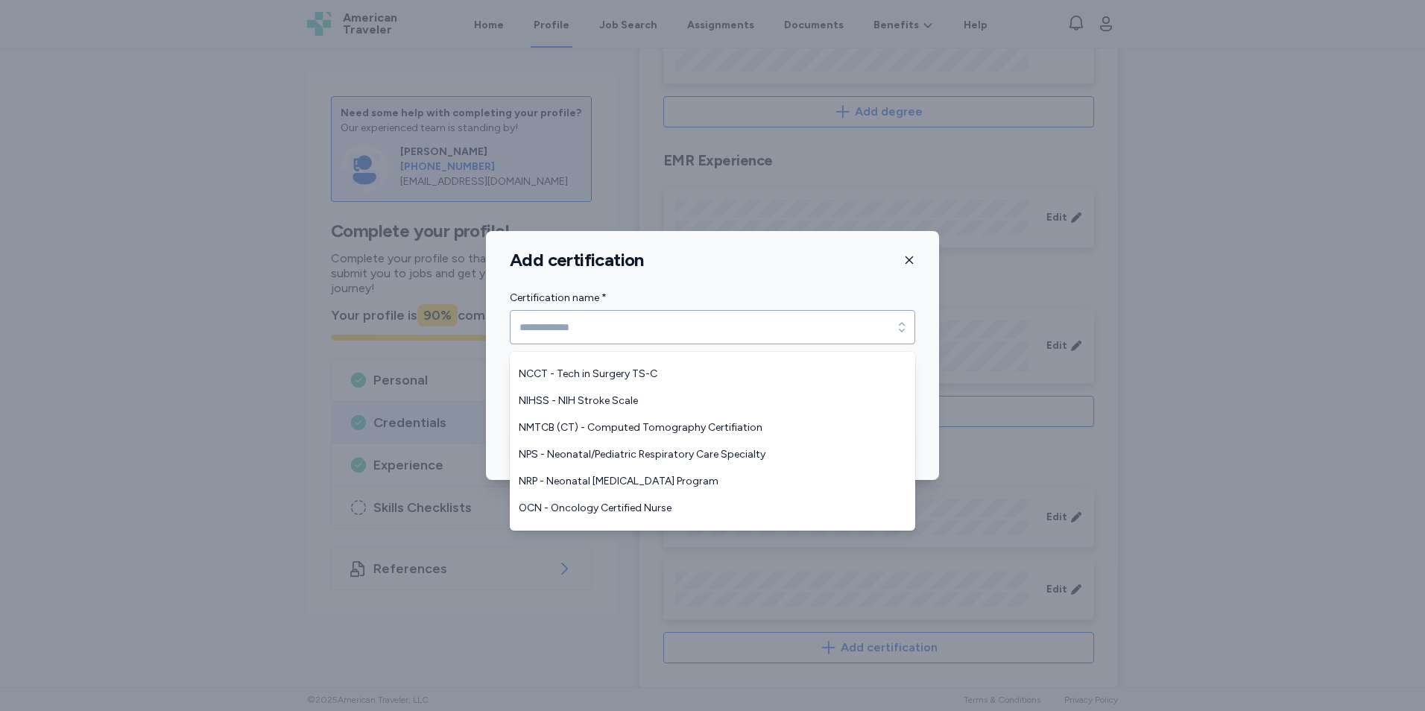
click at [909, 265] on div "Add certification Certification name * Certification name * Expiration date * S…" at bounding box center [712, 355] width 453 height 249
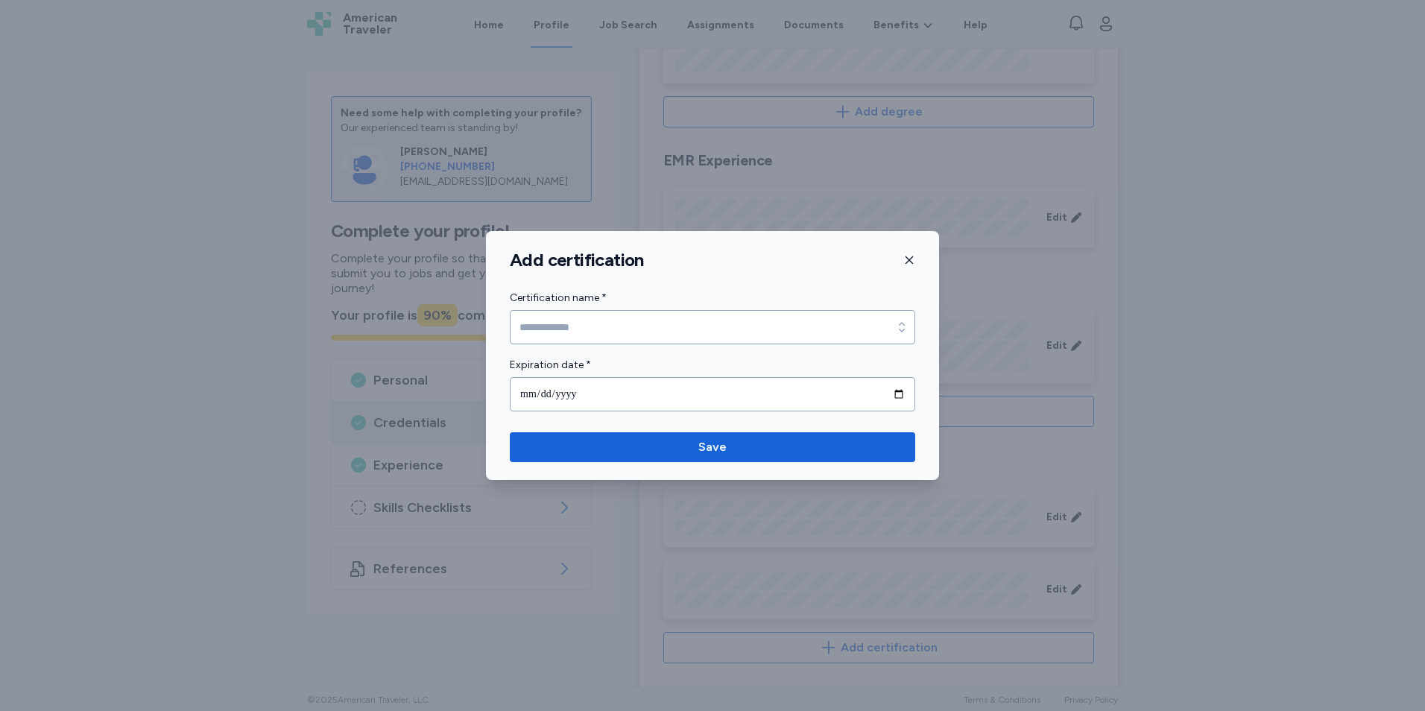
click at [909, 255] on icon "button" at bounding box center [910, 260] width 12 height 12
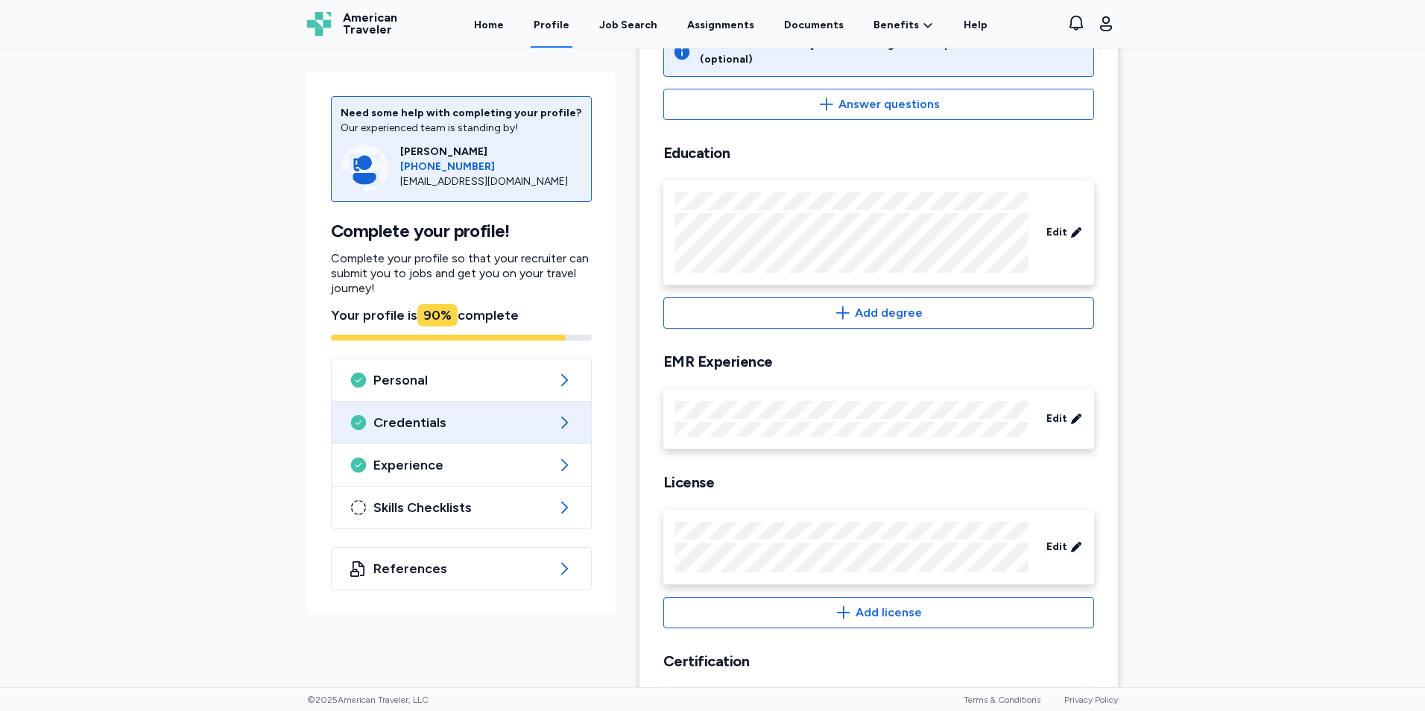
scroll to position [378, 0]
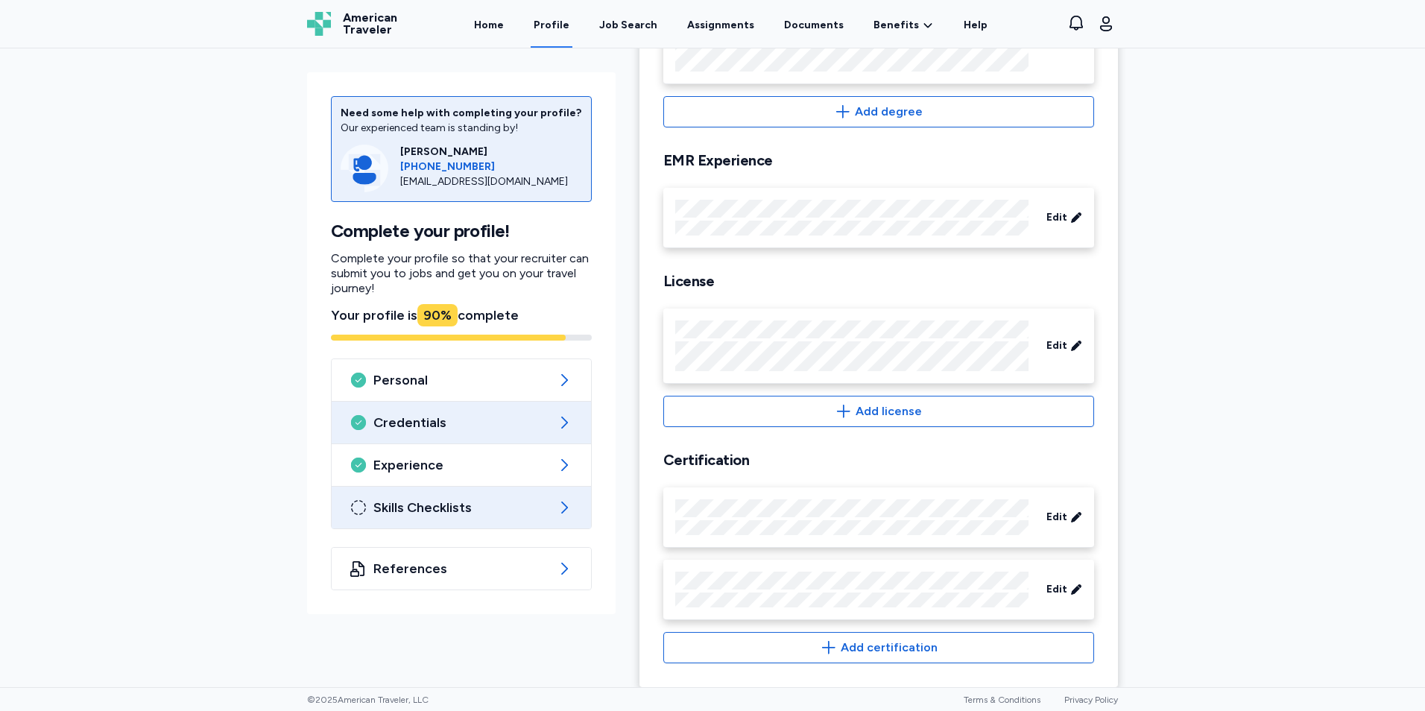
click at [438, 518] on div "Skills Checklists" at bounding box center [461, 508] width 259 height 42
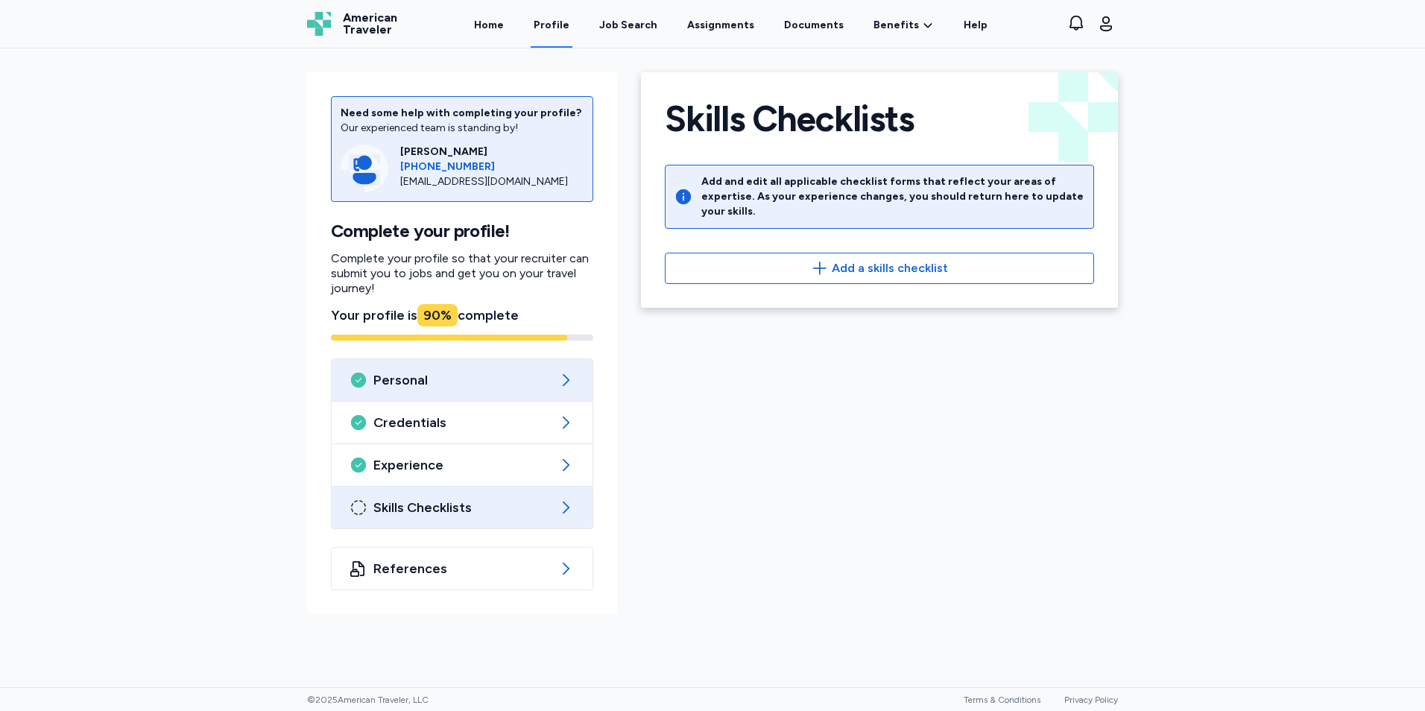
click at [423, 391] on div "Personal" at bounding box center [462, 380] width 261 height 42
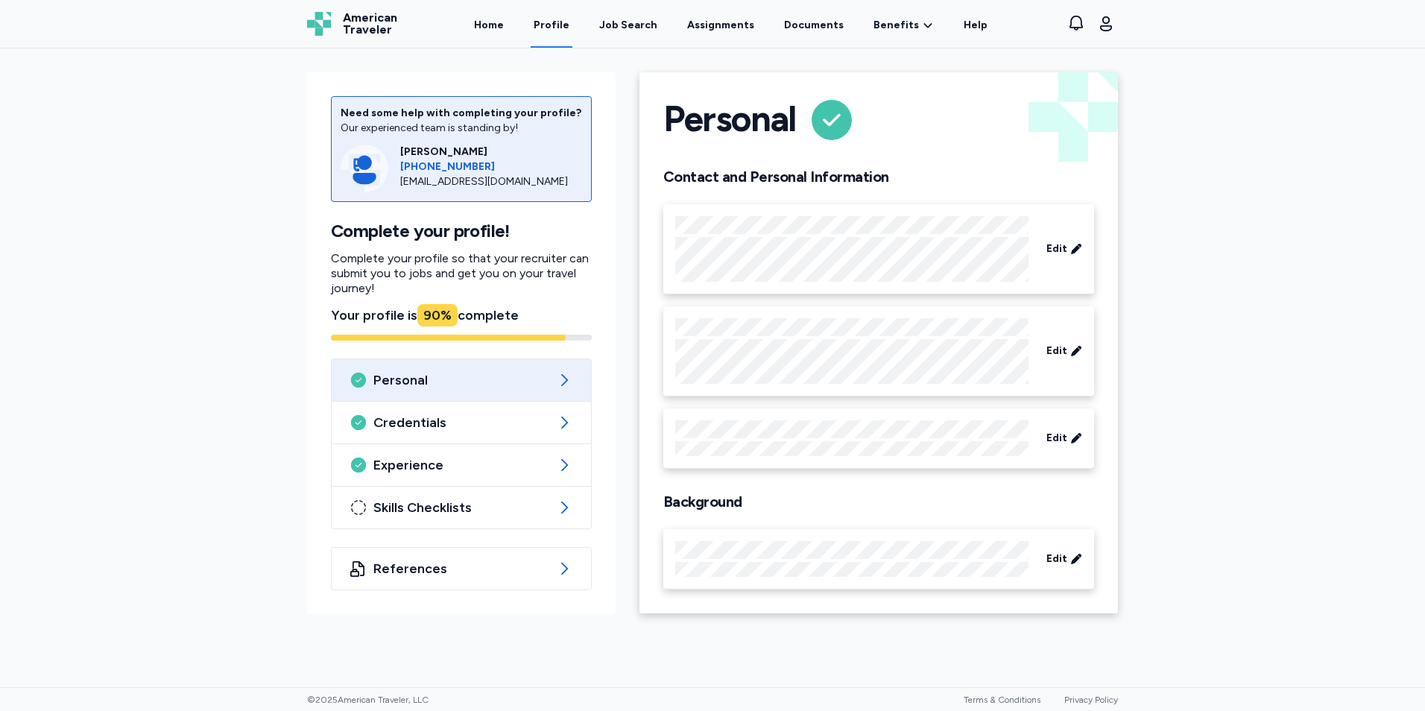
click at [621, 374] on div "Need some help with completing your profile? Our experienced team is standing b…" at bounding box center [461, 337] width 332 height 554
click at [622, 373] on div "Need some help with completing your profile? Our experienced team is standing b…" at bounding box center [461, 337] width 332 height 554
